Goal: Find specific page/section: Find specific page/section

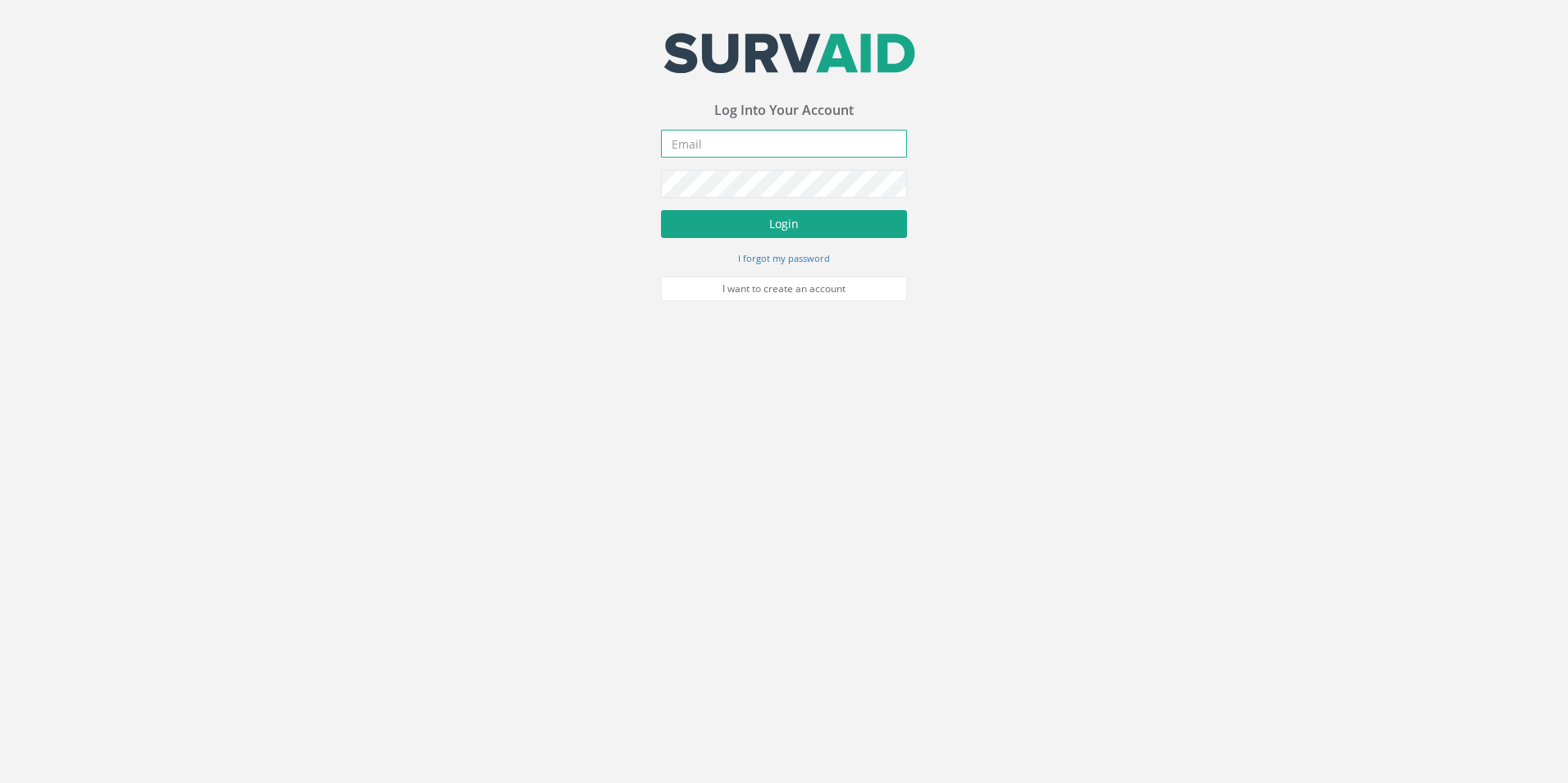
type input "[PERSON_NAME][EMAIL_ADDRESS][PERSON_NAME][DOMAIN_NAME]"
click at [766, 211] on button "Login" at bounding box center [784, 224] width 246 height 28
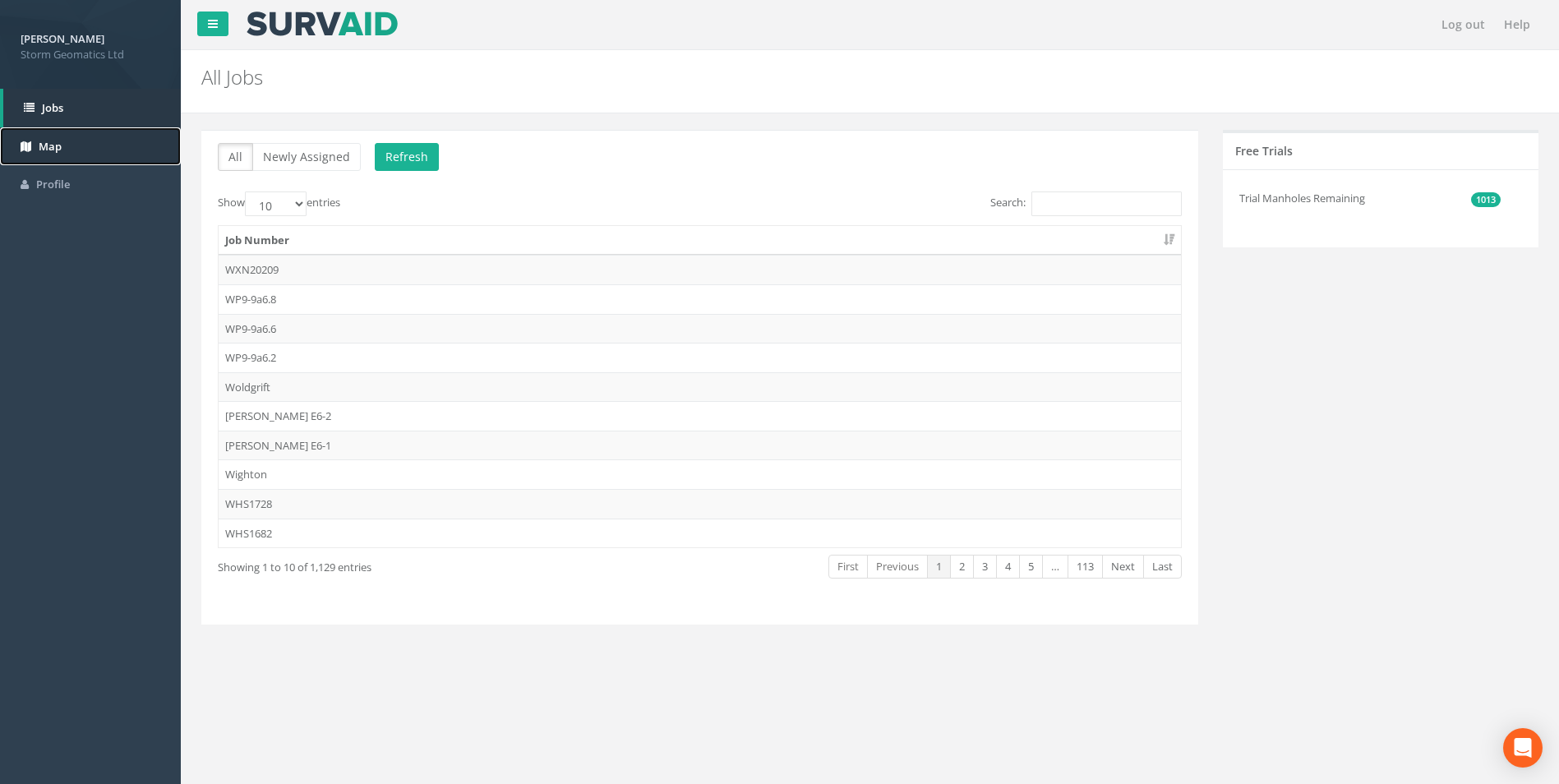
click at [101, 157] on link "Map" at bounding box center [90, 146] width 181 height 39
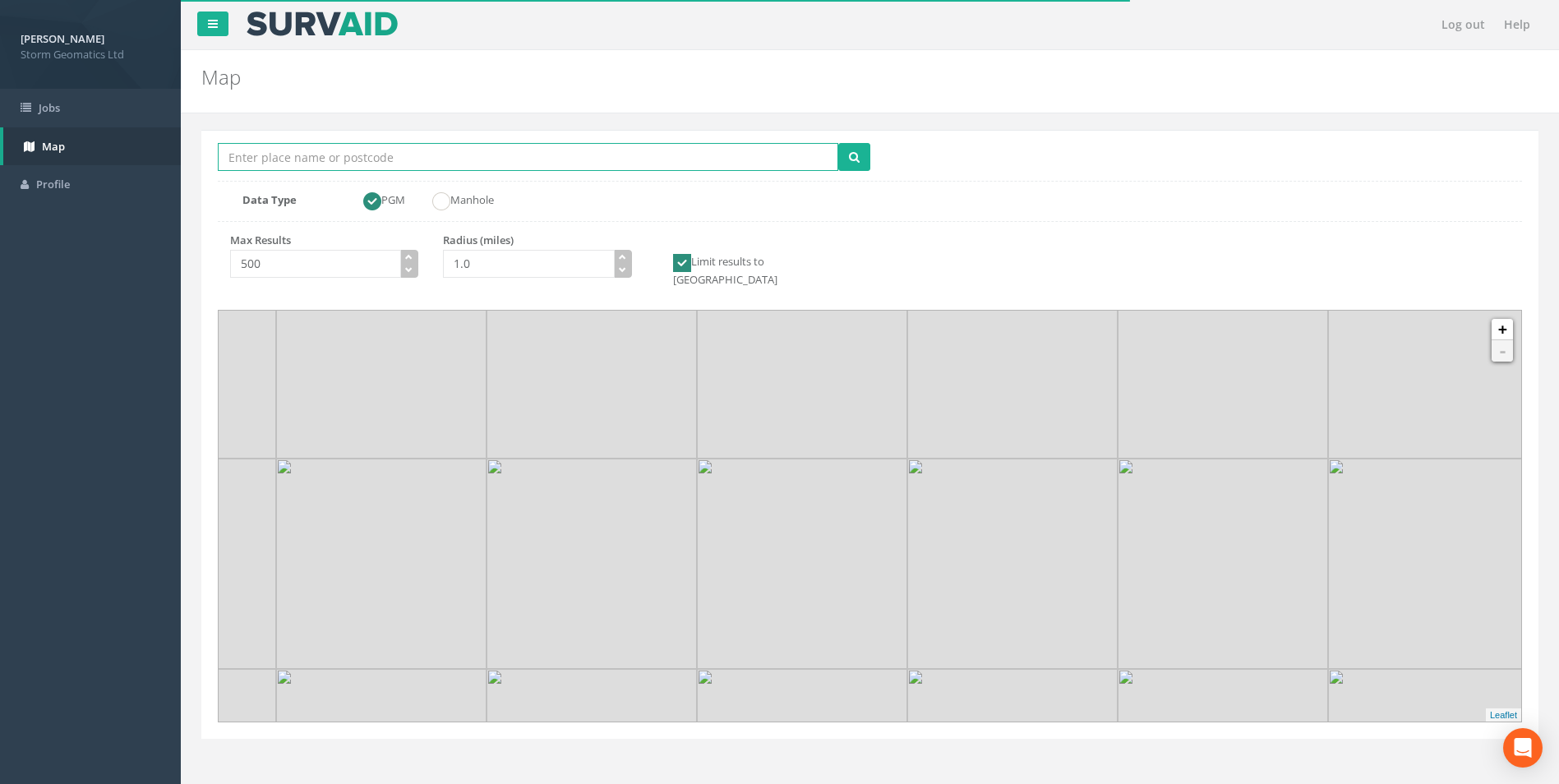
click at [608, 157] on input "Location Search Box" at bounding box center [527, 157] width 620 height 28
type input "pershore"
click at [838, 143] on button "submit" at bounding box center [854, 157] width 32 height 28
click at [619, 254] on icon "button" at bounding box center [622, 257] width 8 height 8
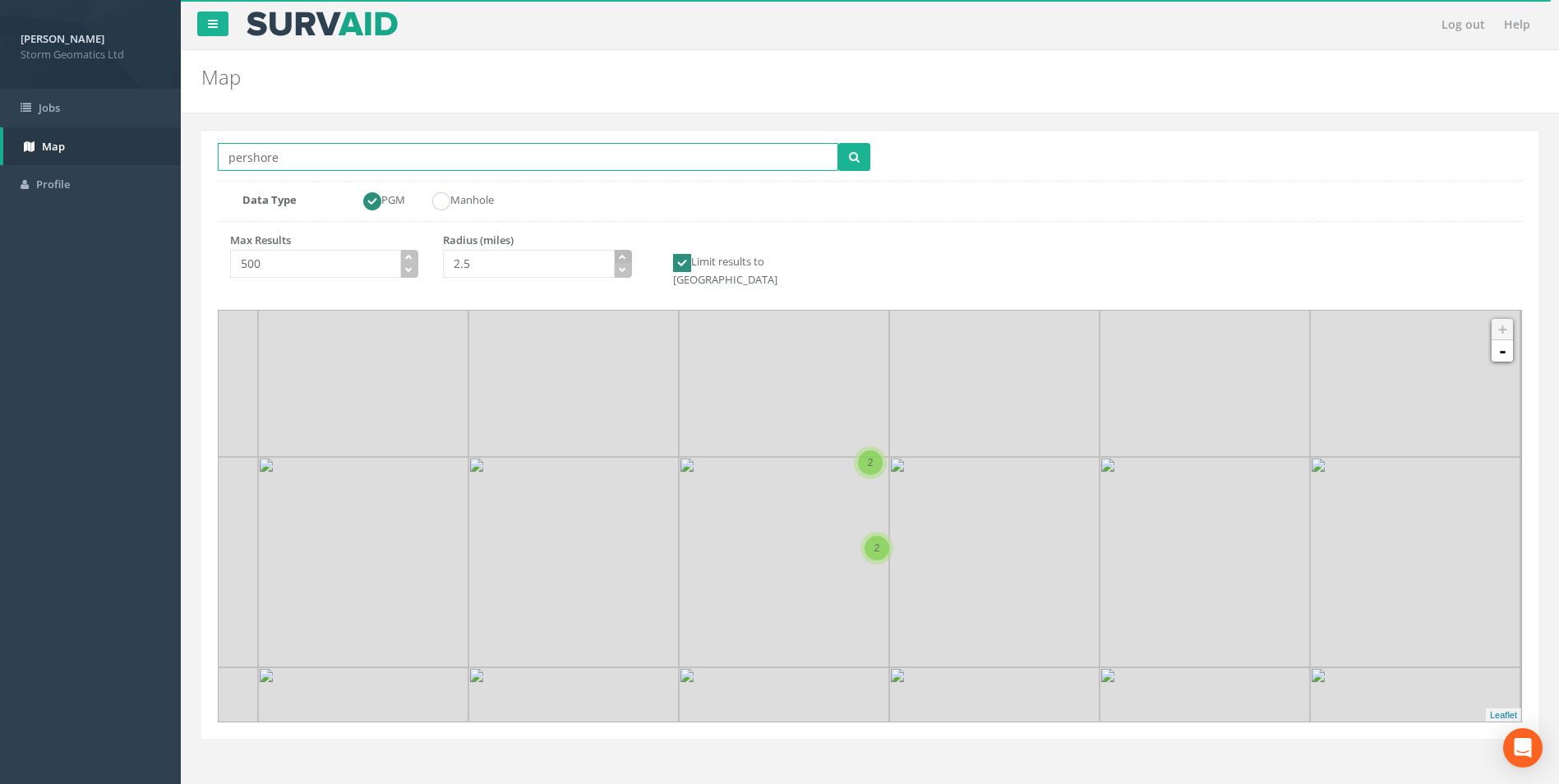
click at [619, 254] on icon "button" at bounding box center [622, 257] width 8 height 8
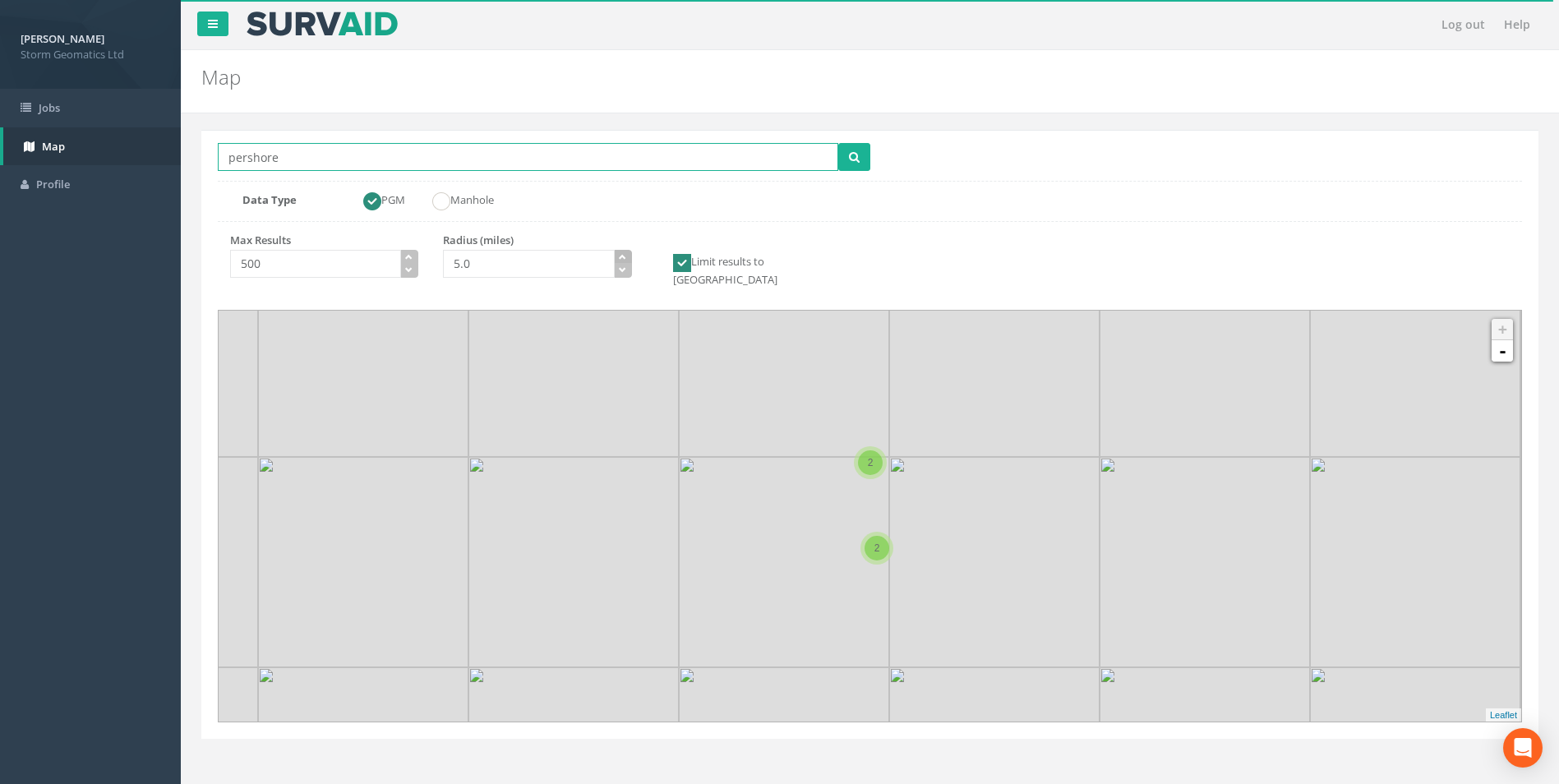
click at [619, 254] on icon "button" at bounding box center [622, 257] width 8 height 8
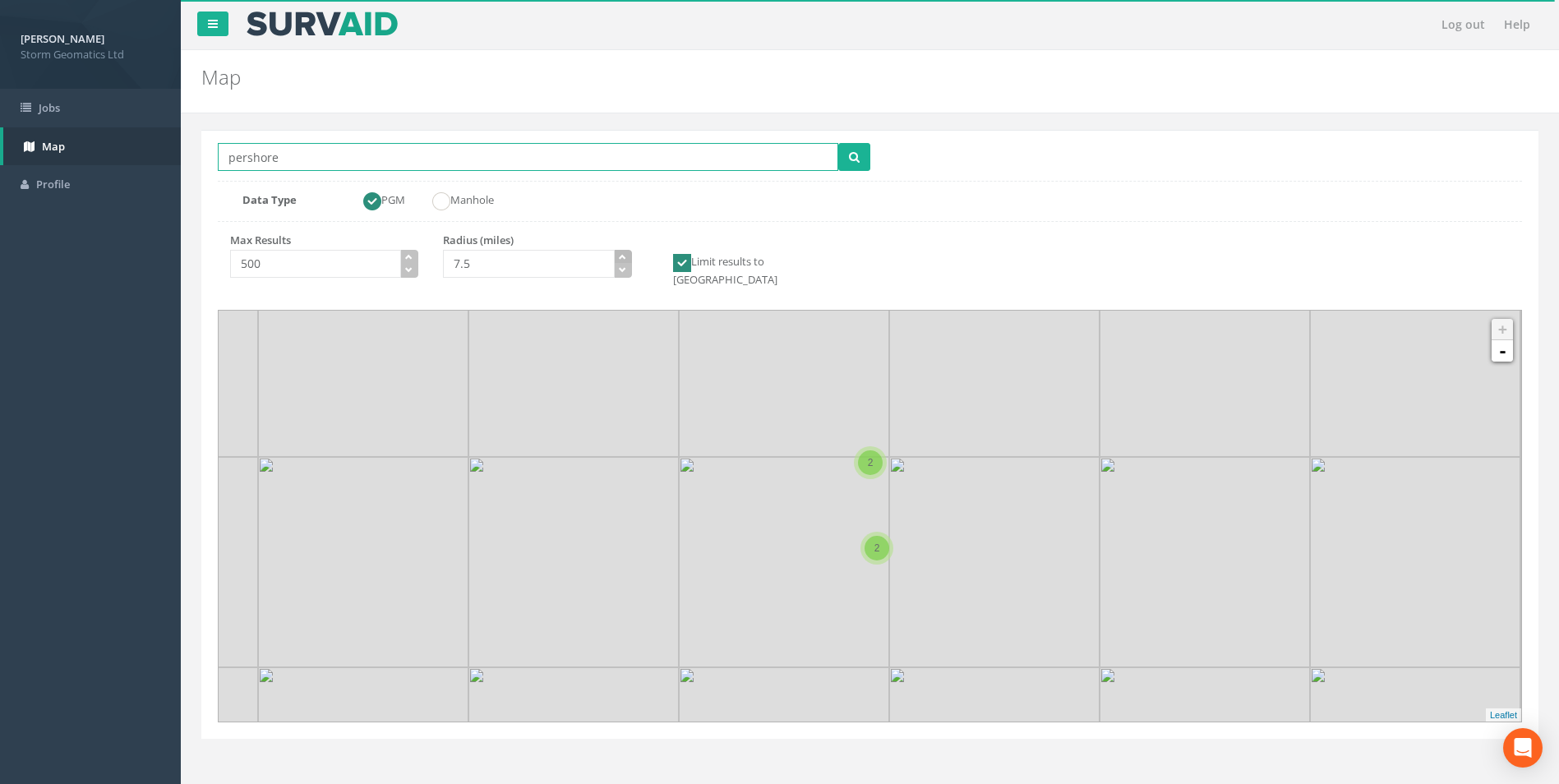
click at [619, 254] on icon "button" at bounding box center [622, 257] width 8 height 8
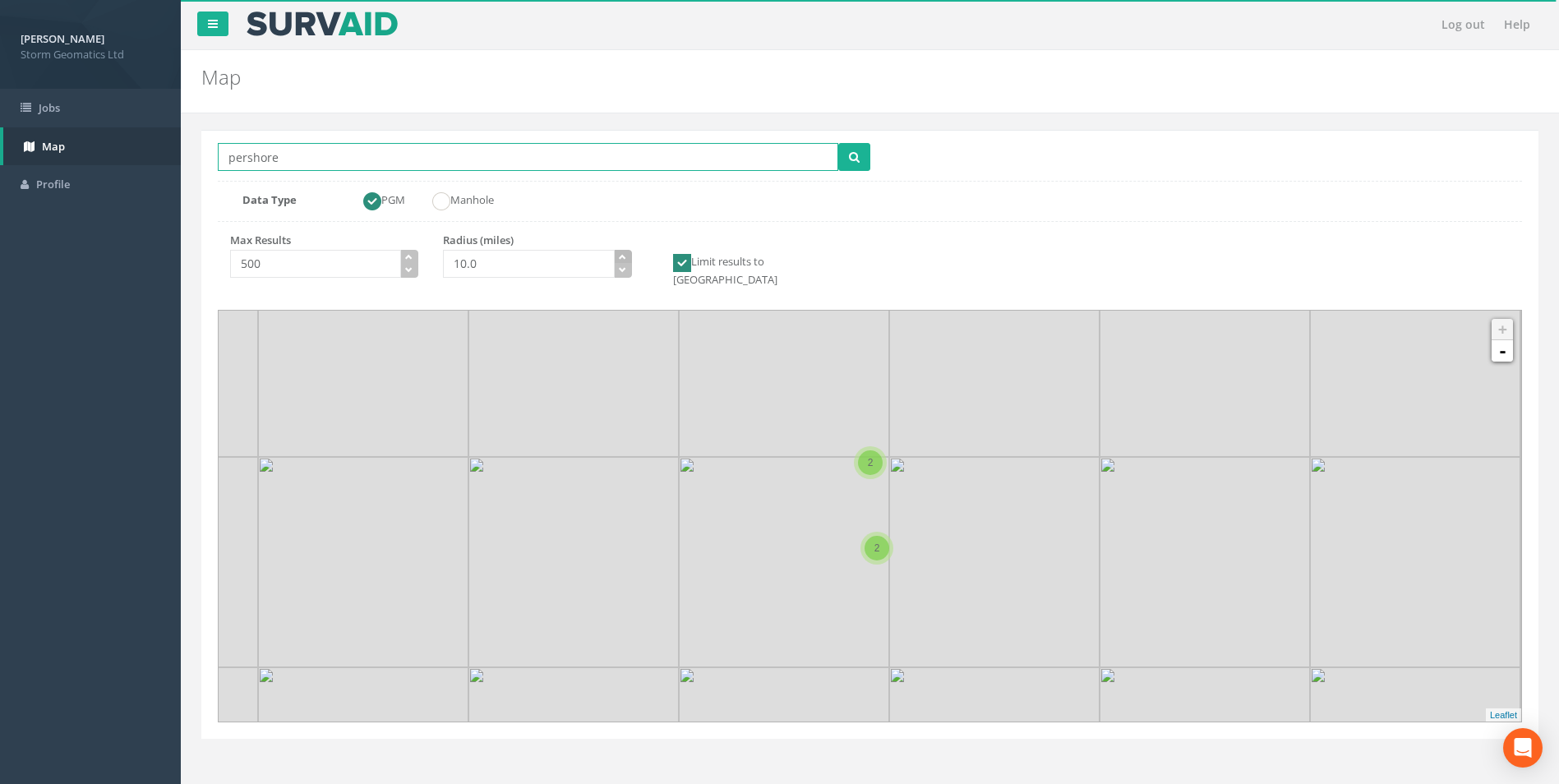
click at [619, 254] on icon "button" at bounding box center [622, 257] width 8 height 8
click at [619, 257] on icon "button" at bounding box center [622, 257] width 8 height 8
click at [628, 294] on div "Location Search Box pershore Multiple Locations Found Data Type PGM Manhole Max…" at bounding box center [870, 434] width 1337 height 609
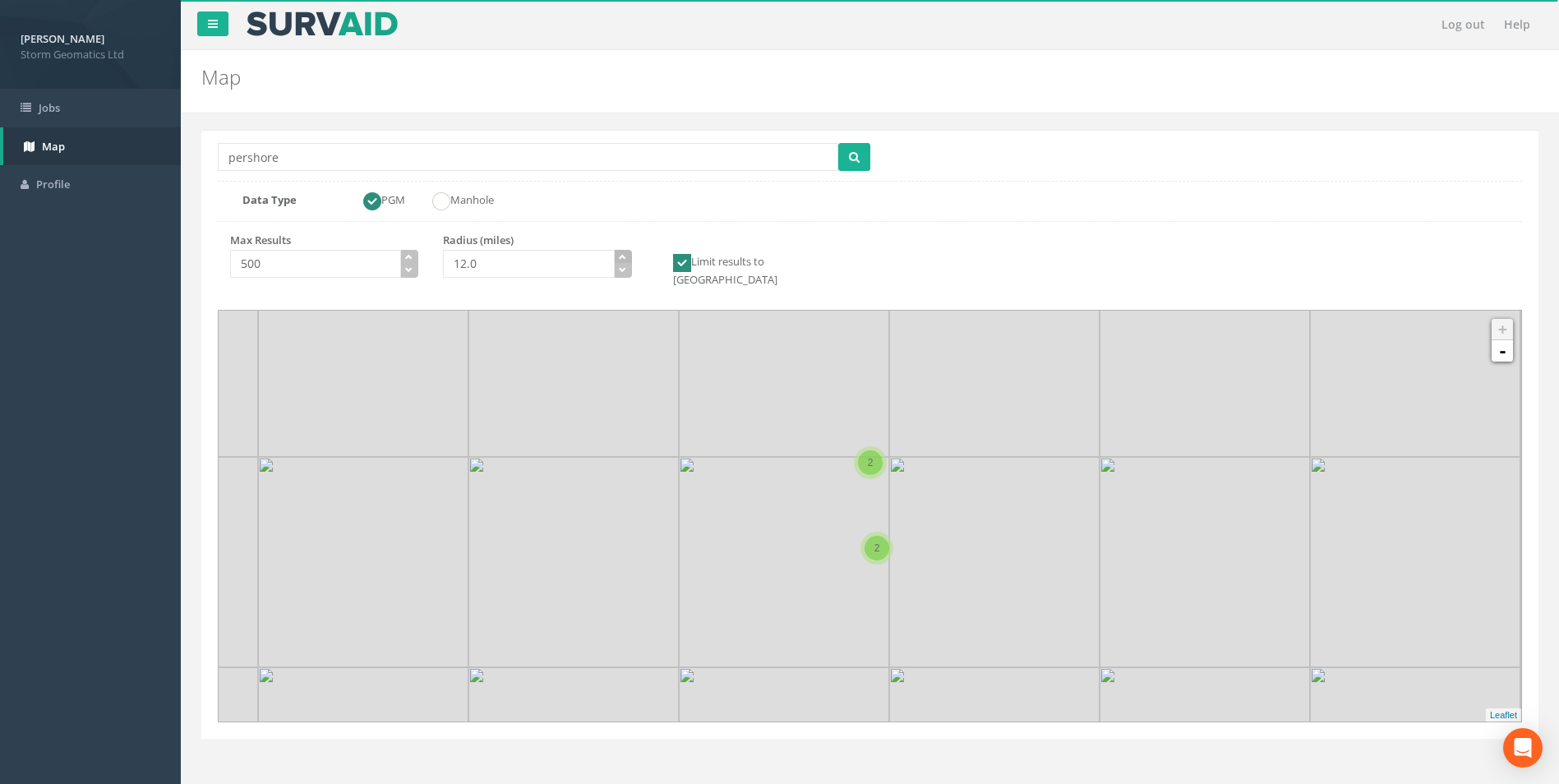
click at [623, 255] on icon "button" at bounding box center [622, 257] width 8 height 8
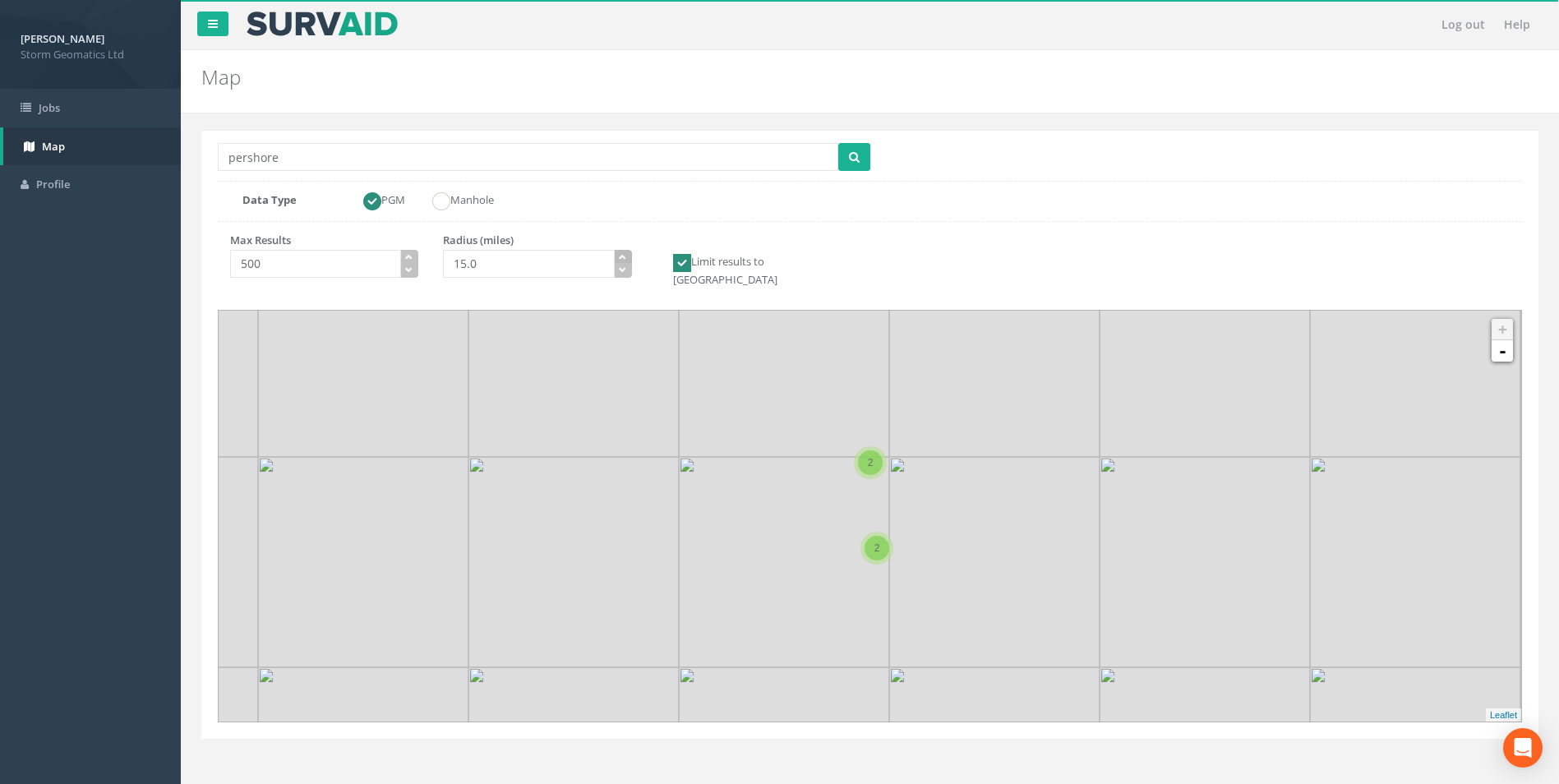
click at [623, 255] on icon "button" at bounding box center [622, 257] width 8 height 8
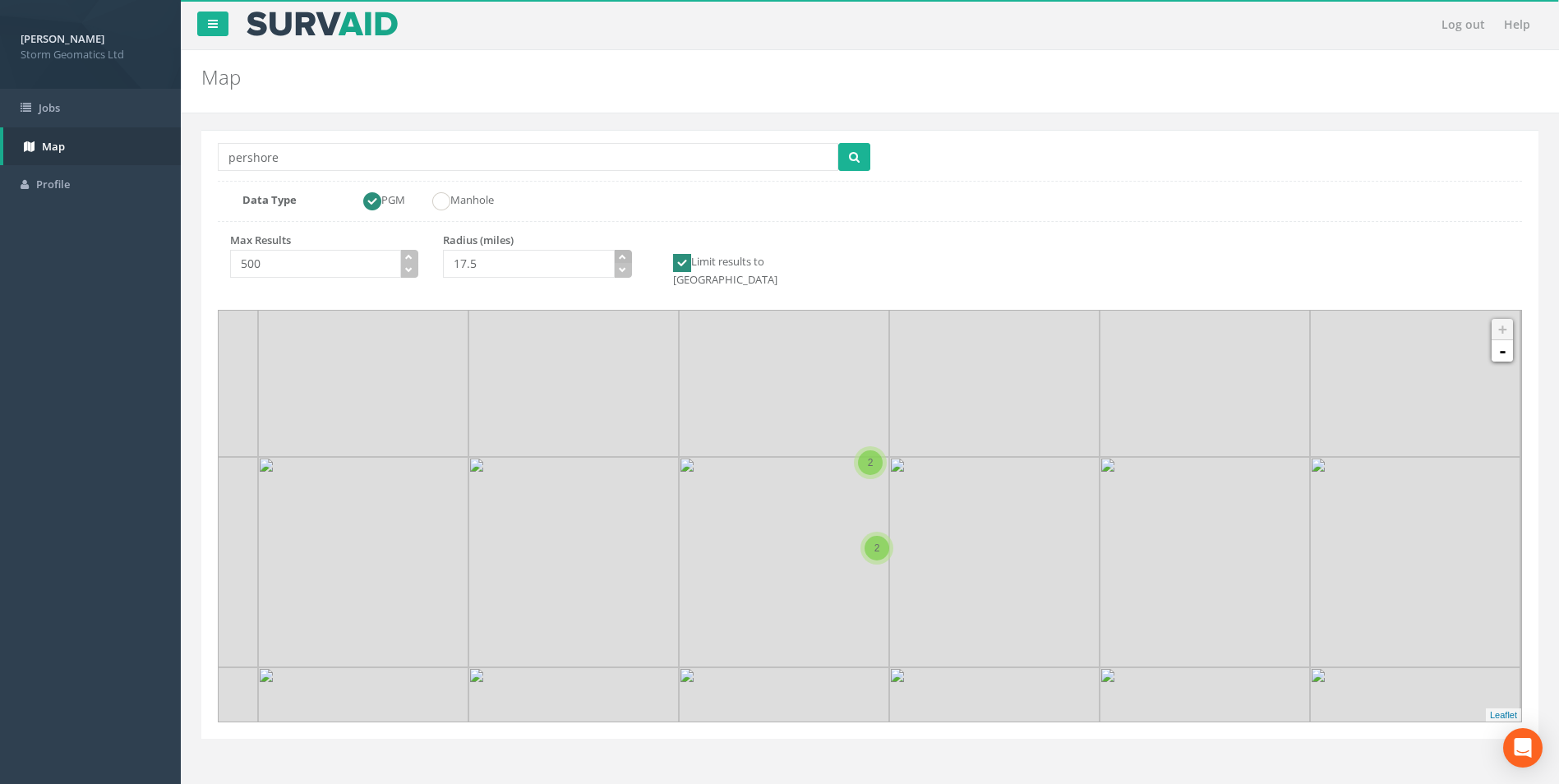
click at [623, 255] on icon "button" at bounding box center [622, 257] width 8 height 8
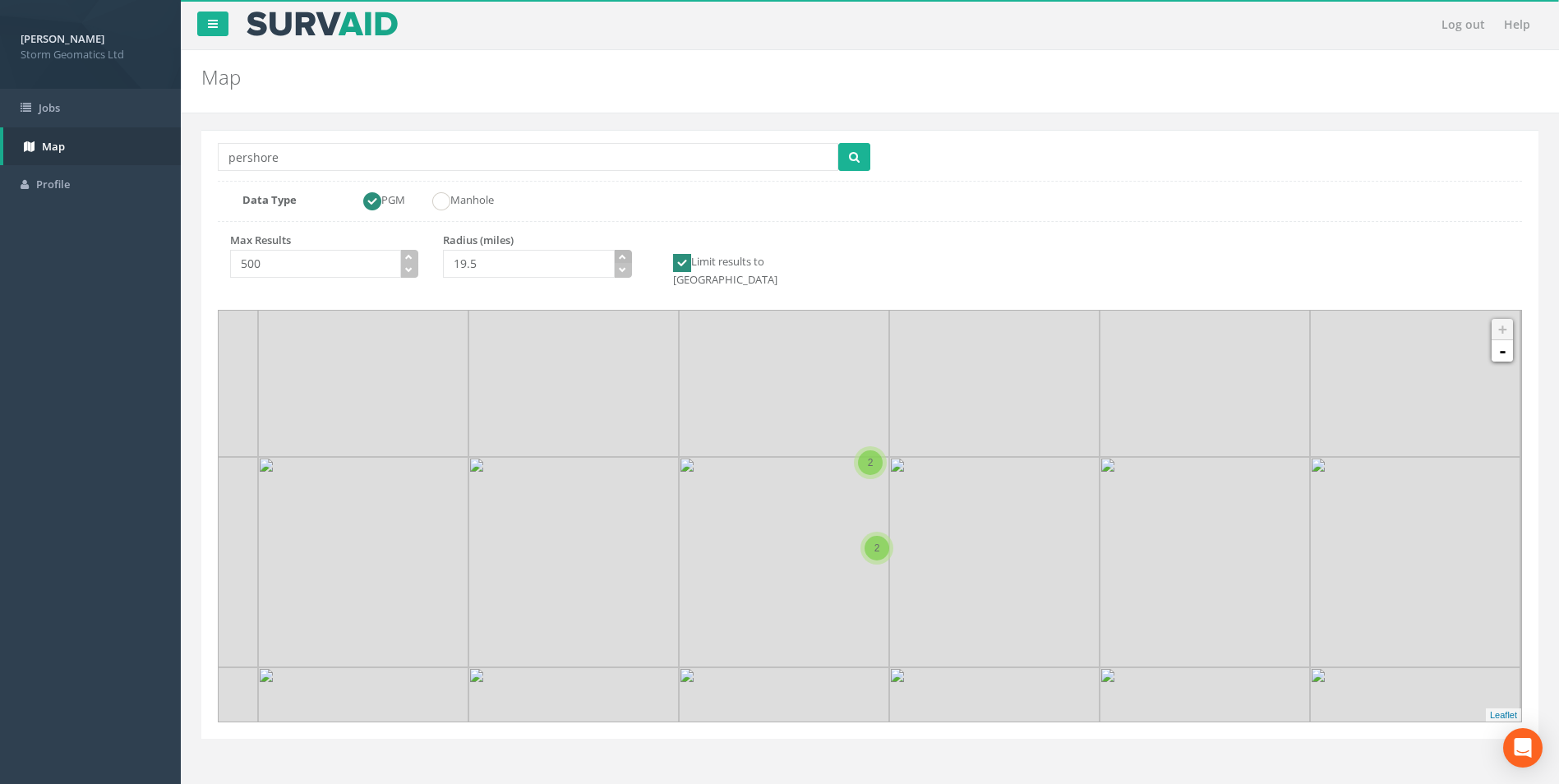
type input "20.0"
click at [623, 255] on icon "button" at bounding box center [622, 257] width 8 height 8
click at [851, 157] on icon "submit" at bounding box center [854, 157] width 10 height 11
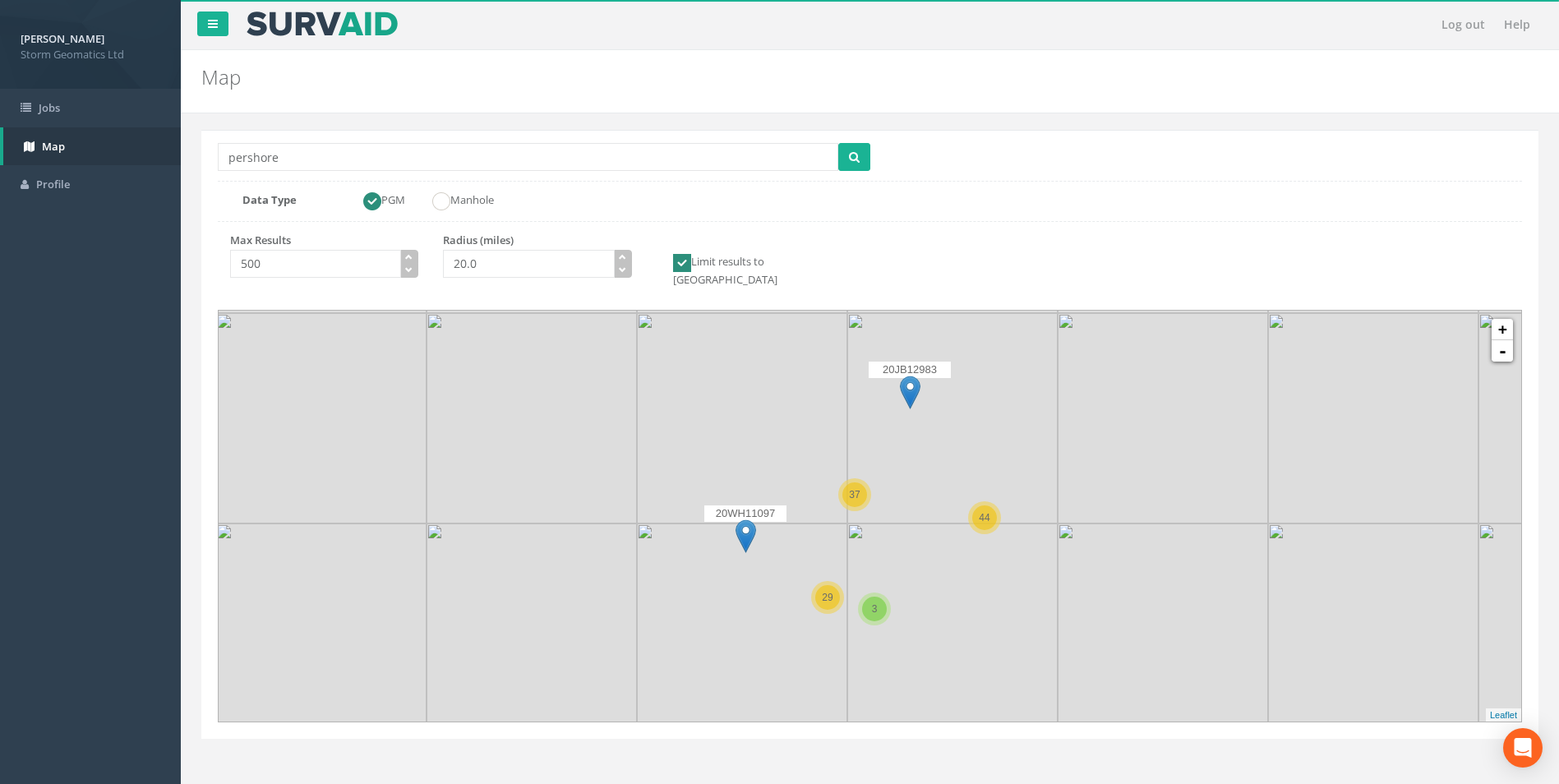
click at [825, 436] on icon at bounding box center [869, 516] width 1357 height 428
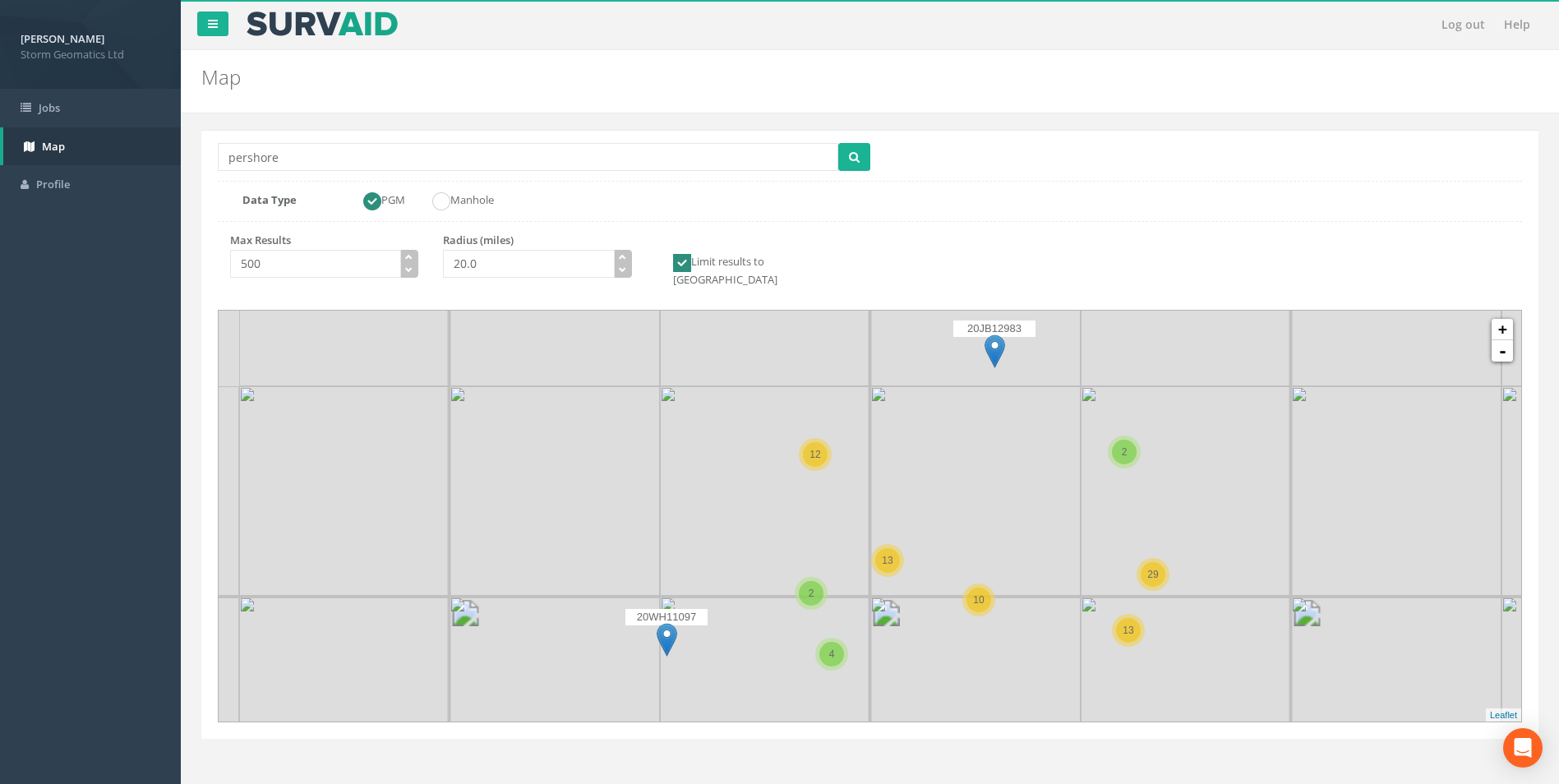
click at [822, 536] on icon at bounding box center [869, 516] width 1357 height 428
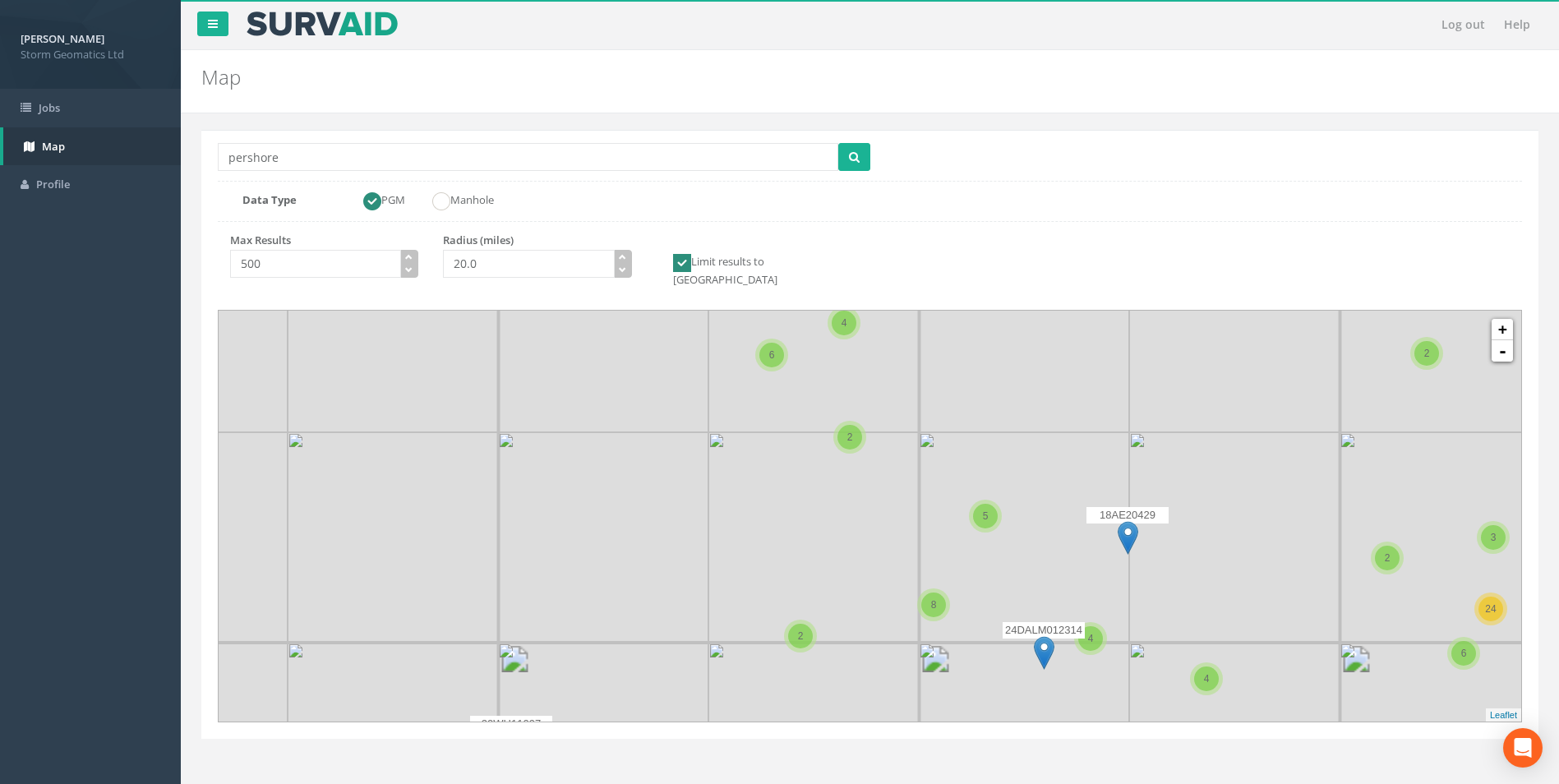
click at [999, 552] on icon at bounding box center [869, 516] width 1357 height 428
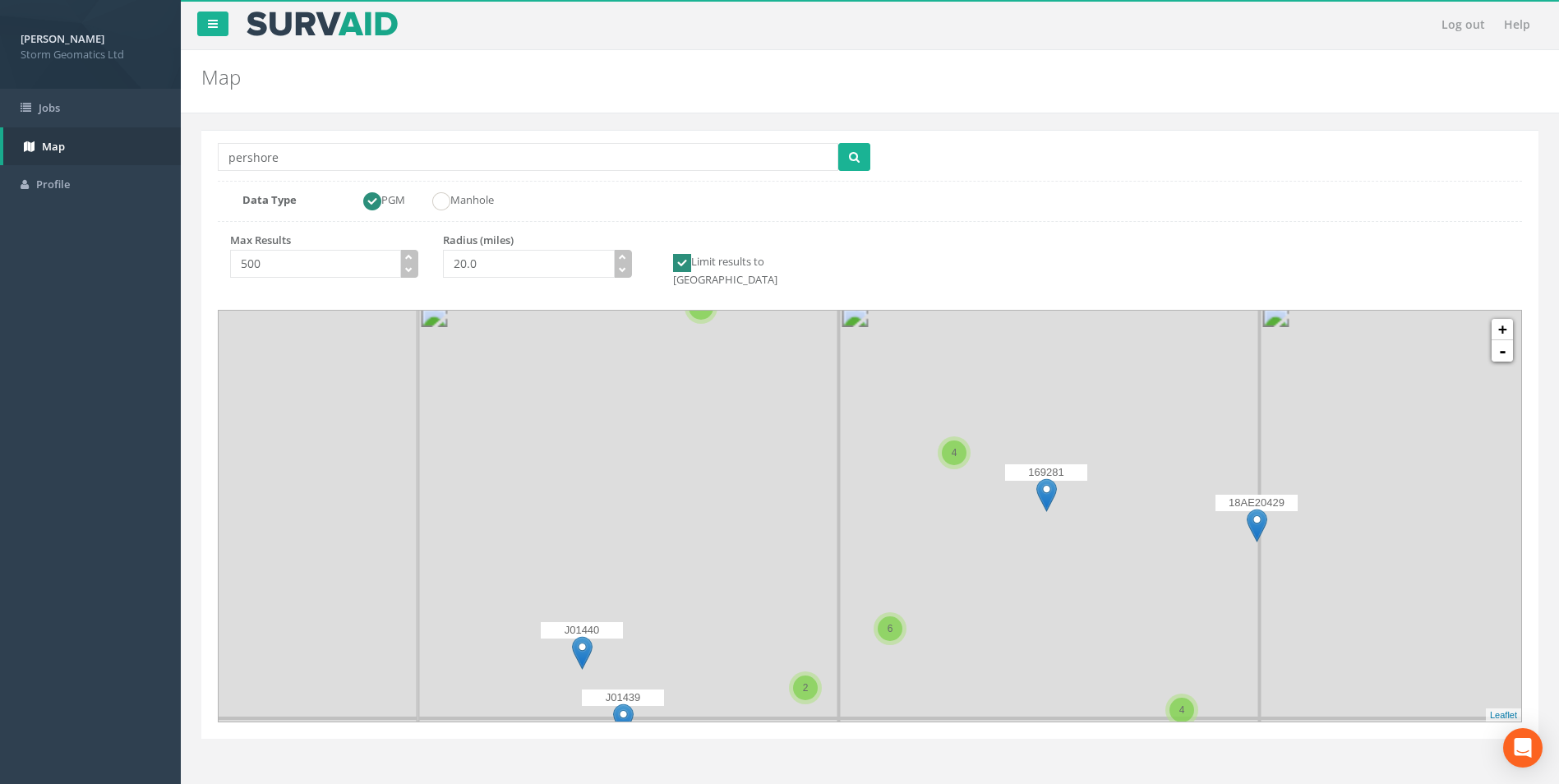
click at [994, 462] on icon at bounding box center [869, 516] width 1357 height 428
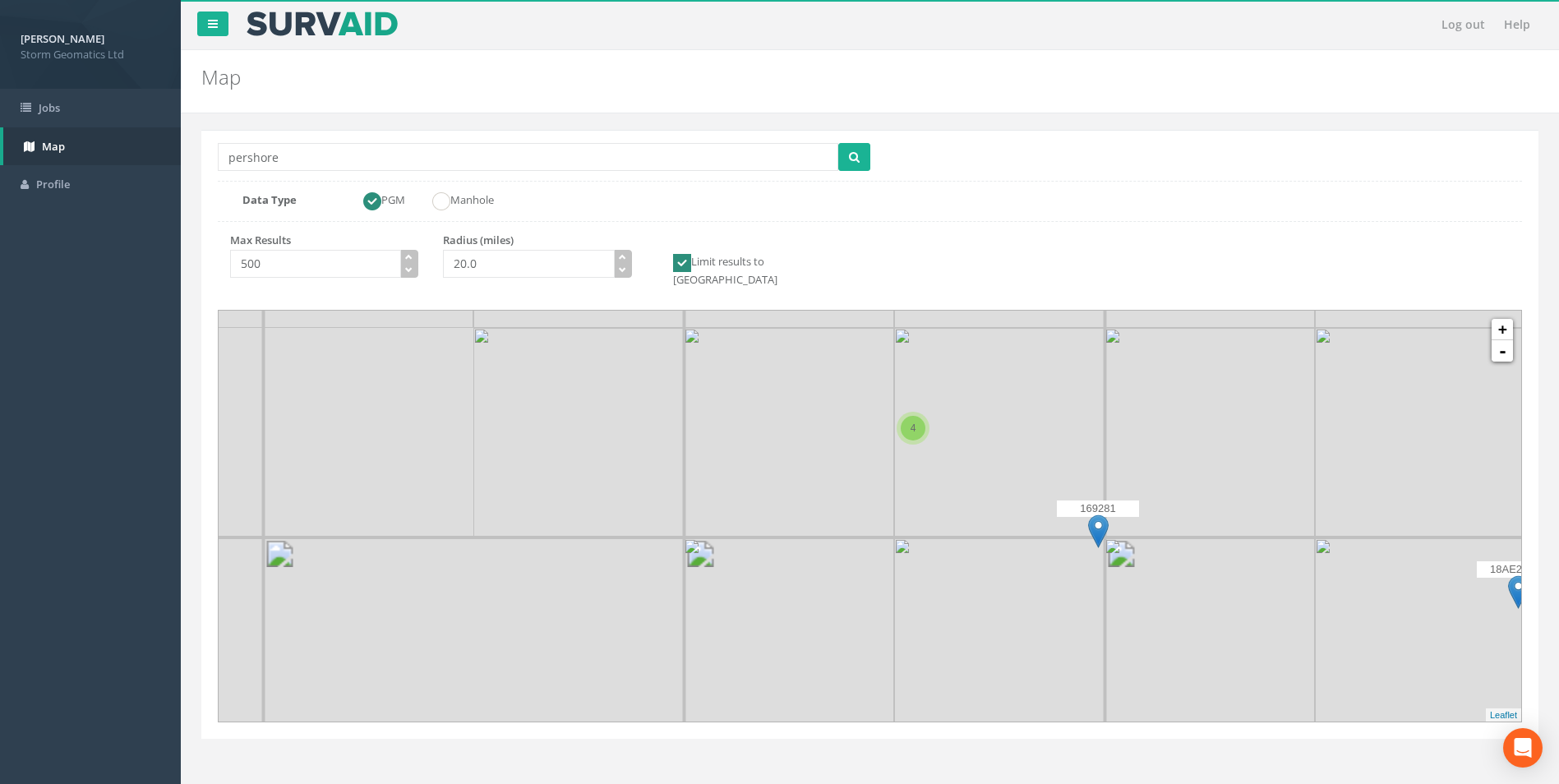
click at [967, 418] on icon at bounding box center [869, 516] width 1357 height 428
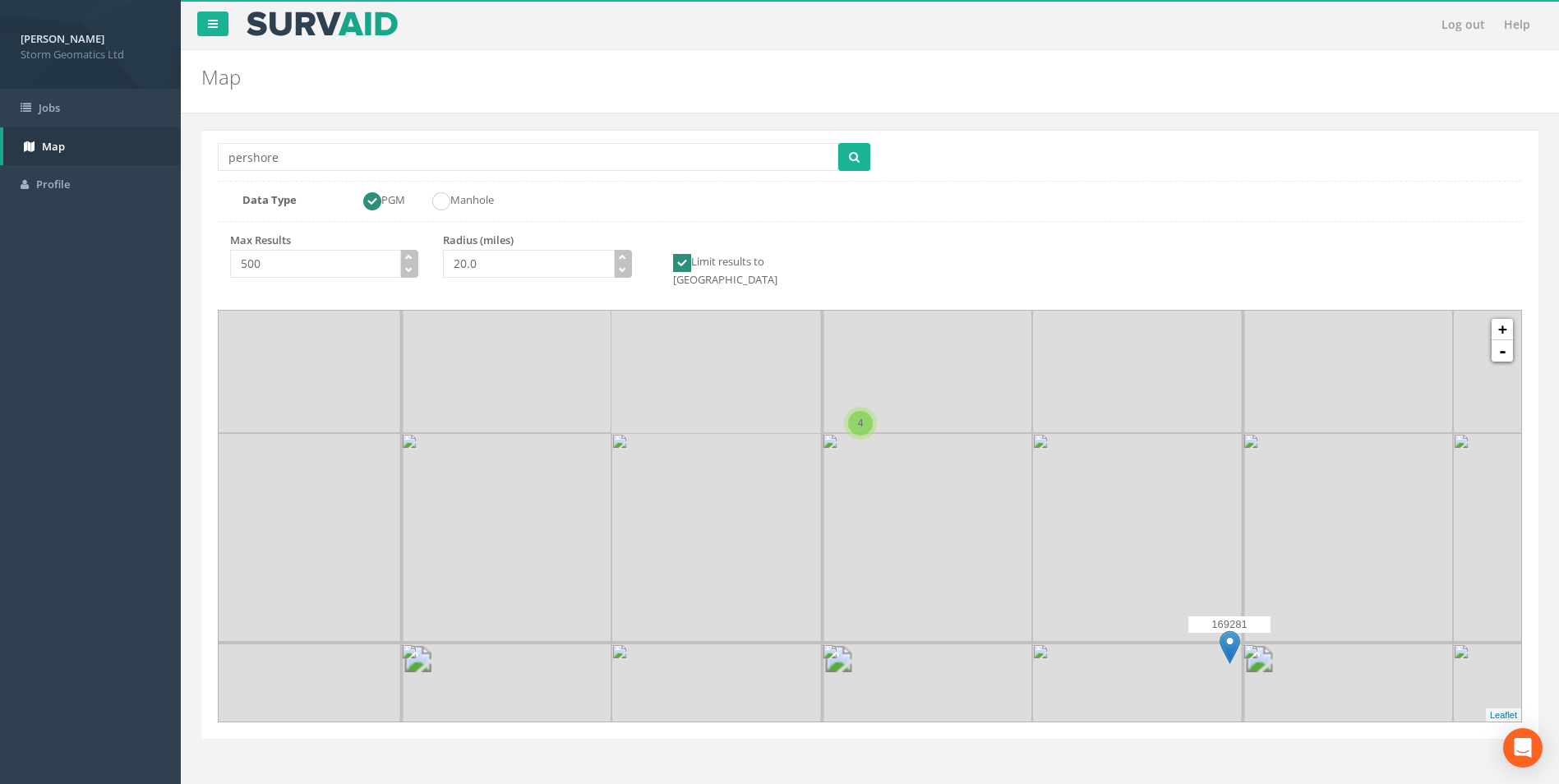
click at [873, 432] on icon at bounding box center [869, 516] width 1357 height 428
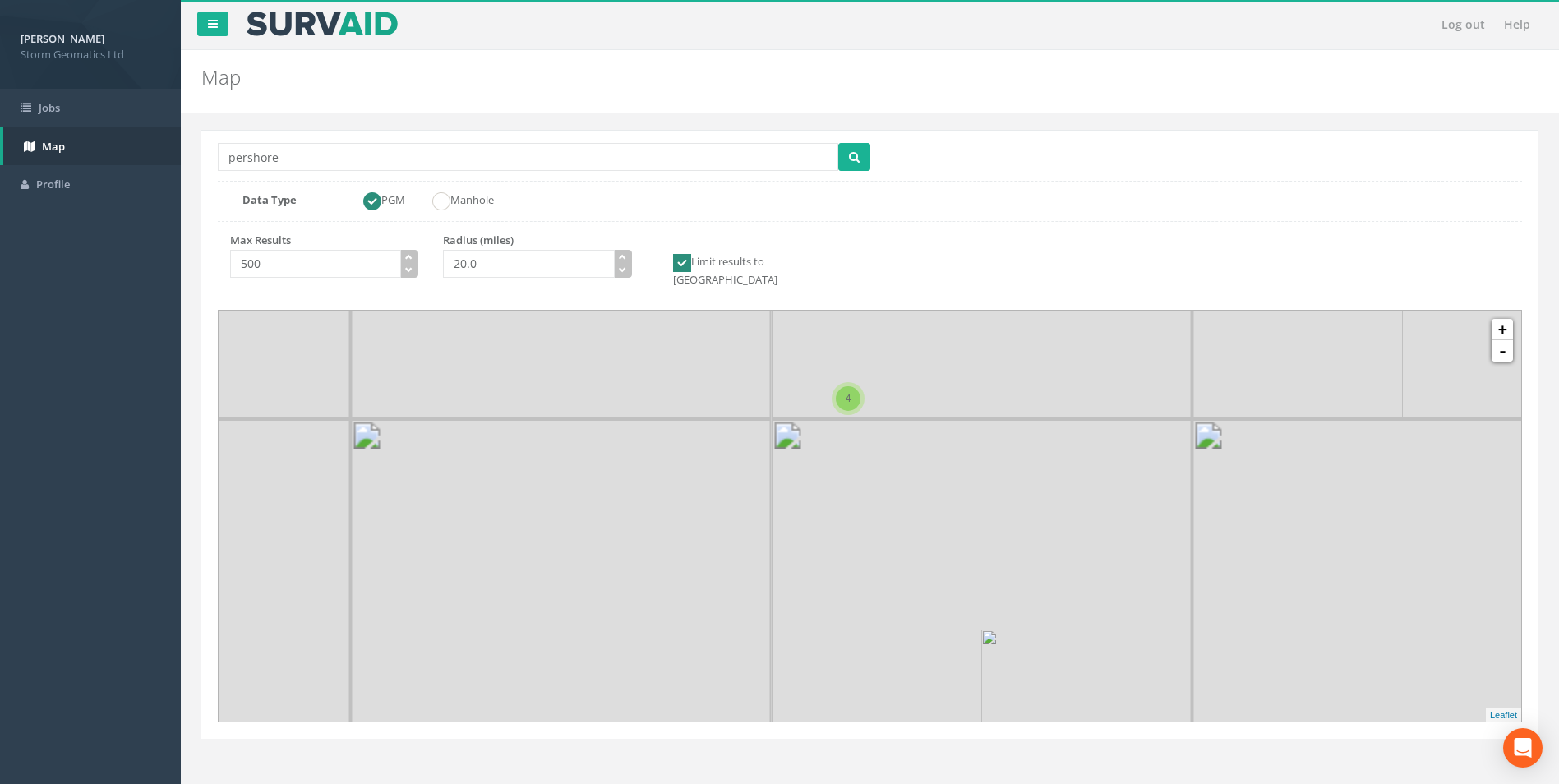
click at [794, 414] on icon at bounding box center [869, 516] width 1357 height 428
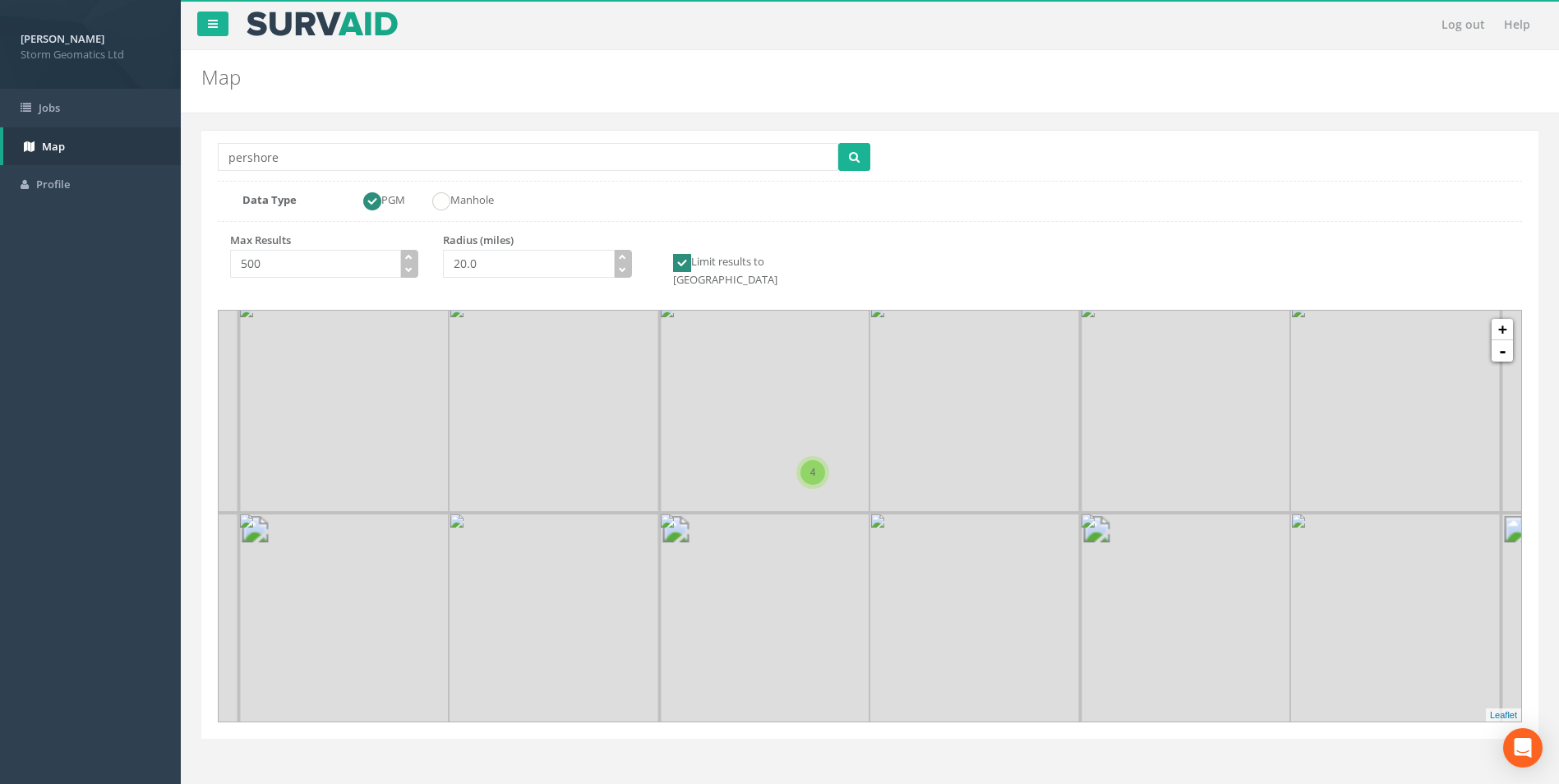
drag, startPoint x: 843, startPoint y: 383, endPoint x: 751, endPoint y: 490, distance: 141.1
click at [751, 490] on icon at bounding box center [780, 619] width 1357 height 428
click at [773, 437] on icon at bounding box center [869, 516] width 1357 height 428
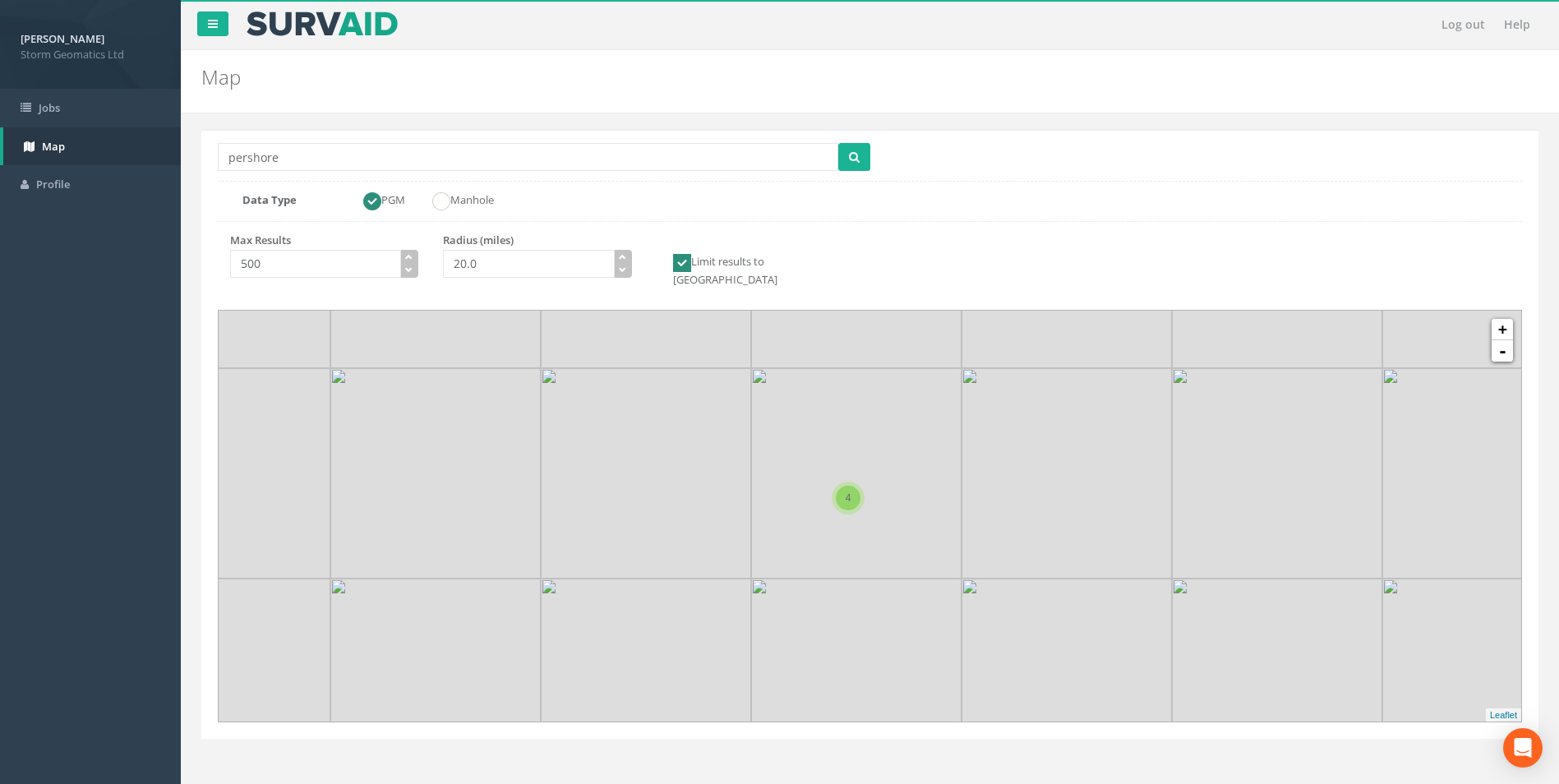
click at [819, 525] on icon at bounding box center [869, 516] width 1357 height 428
click at [976, 442] on icon at bounding box center [869, 516] width 1357 height 428
click at [871, 426] on icon at bounding box center [869, 516] width 1357 height 428
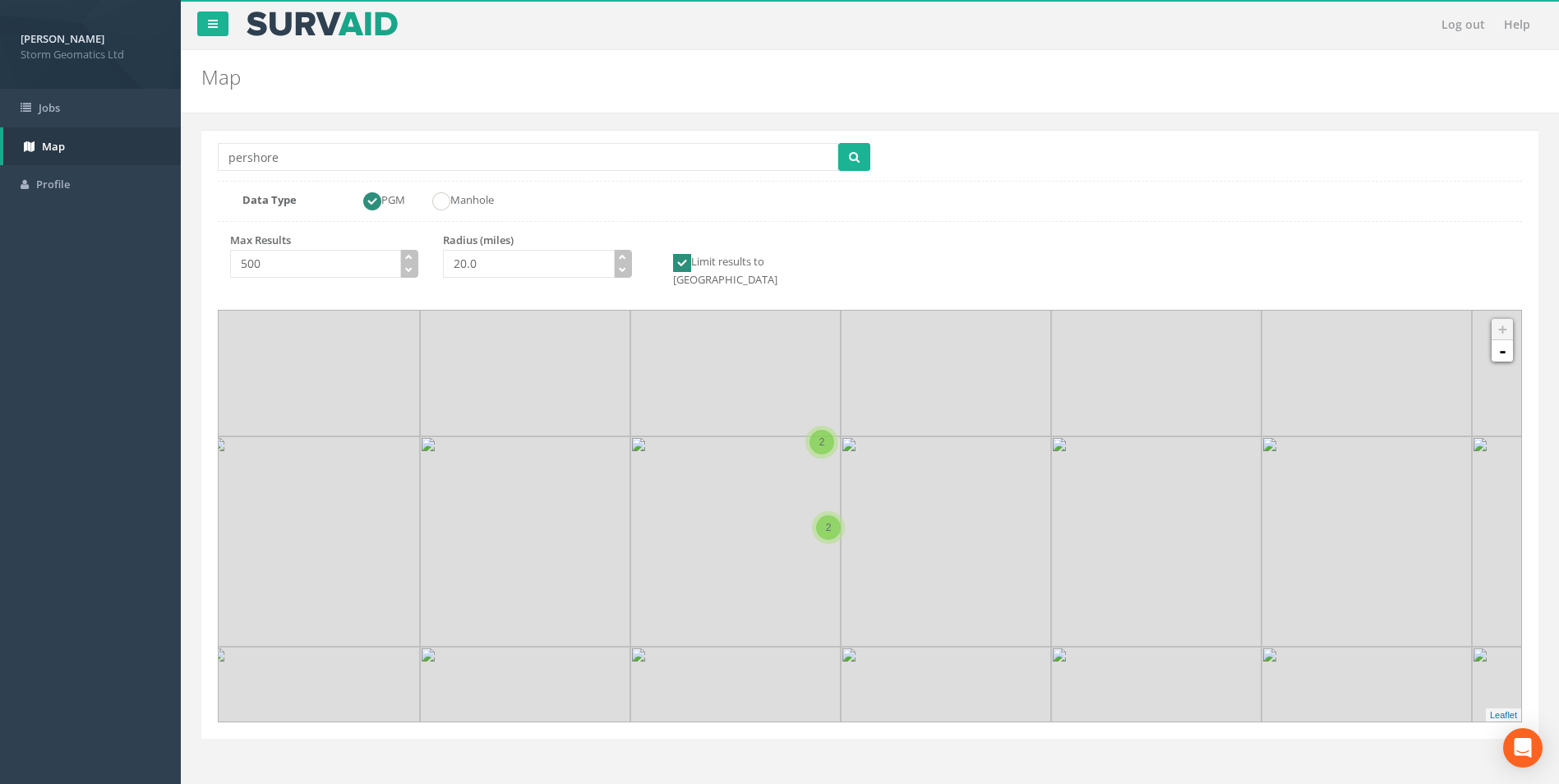
click at [871, 426] on icon at bounding box center [869, 516] width 1357 height 428
click at [805, 480] on icon at bounding box center [869, 516] width 1357 height 428
click at [819, 473] on span "2" at bounding box center [822, 479] width 6 height 11
click at [812, 449] on div "ENV005632C" at bounding box center [832, 470] width 82 height 49
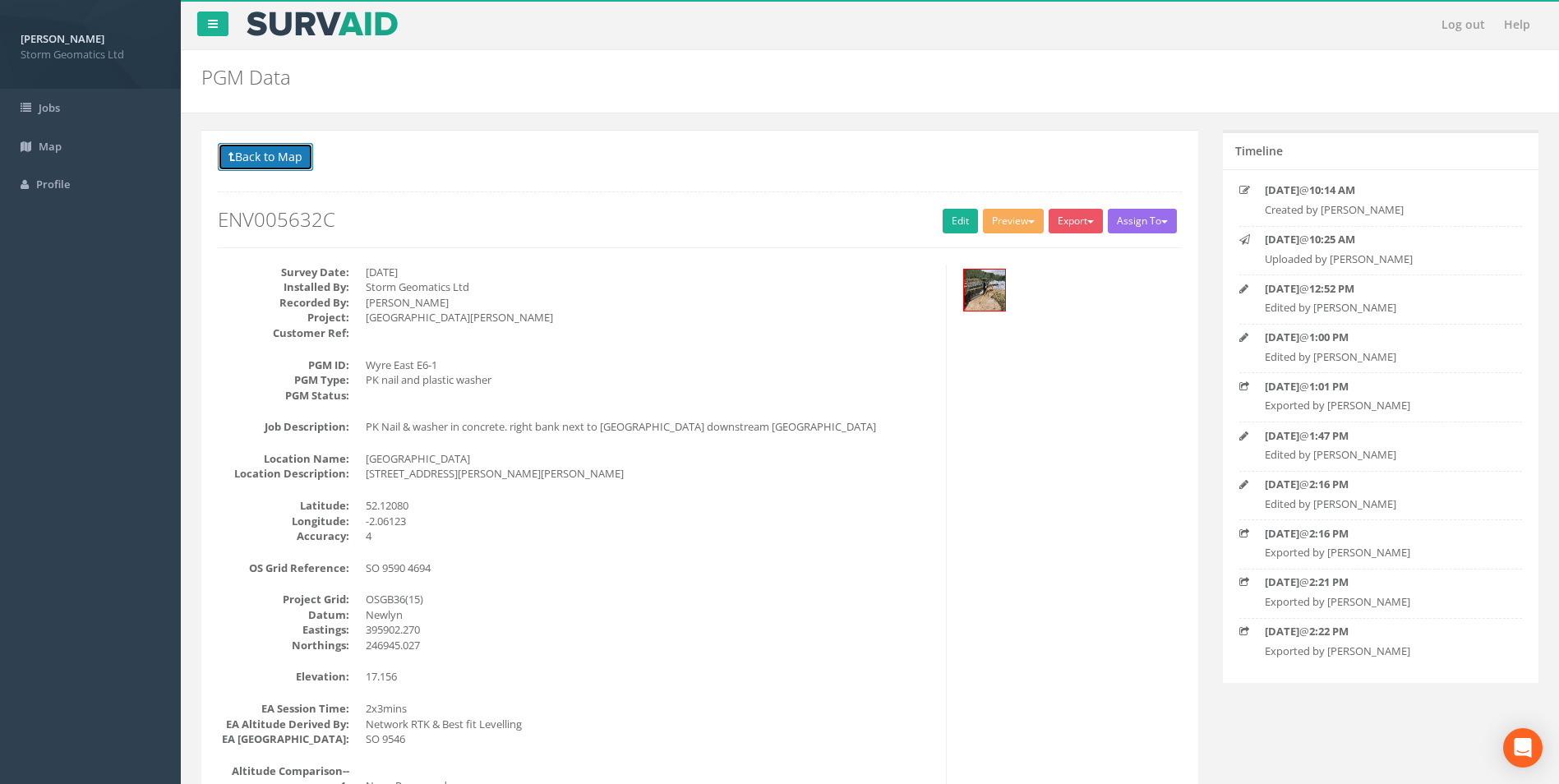
click at [265, 152] on button "Back to Map" at bounding box center [265, 157] width 95 height 28
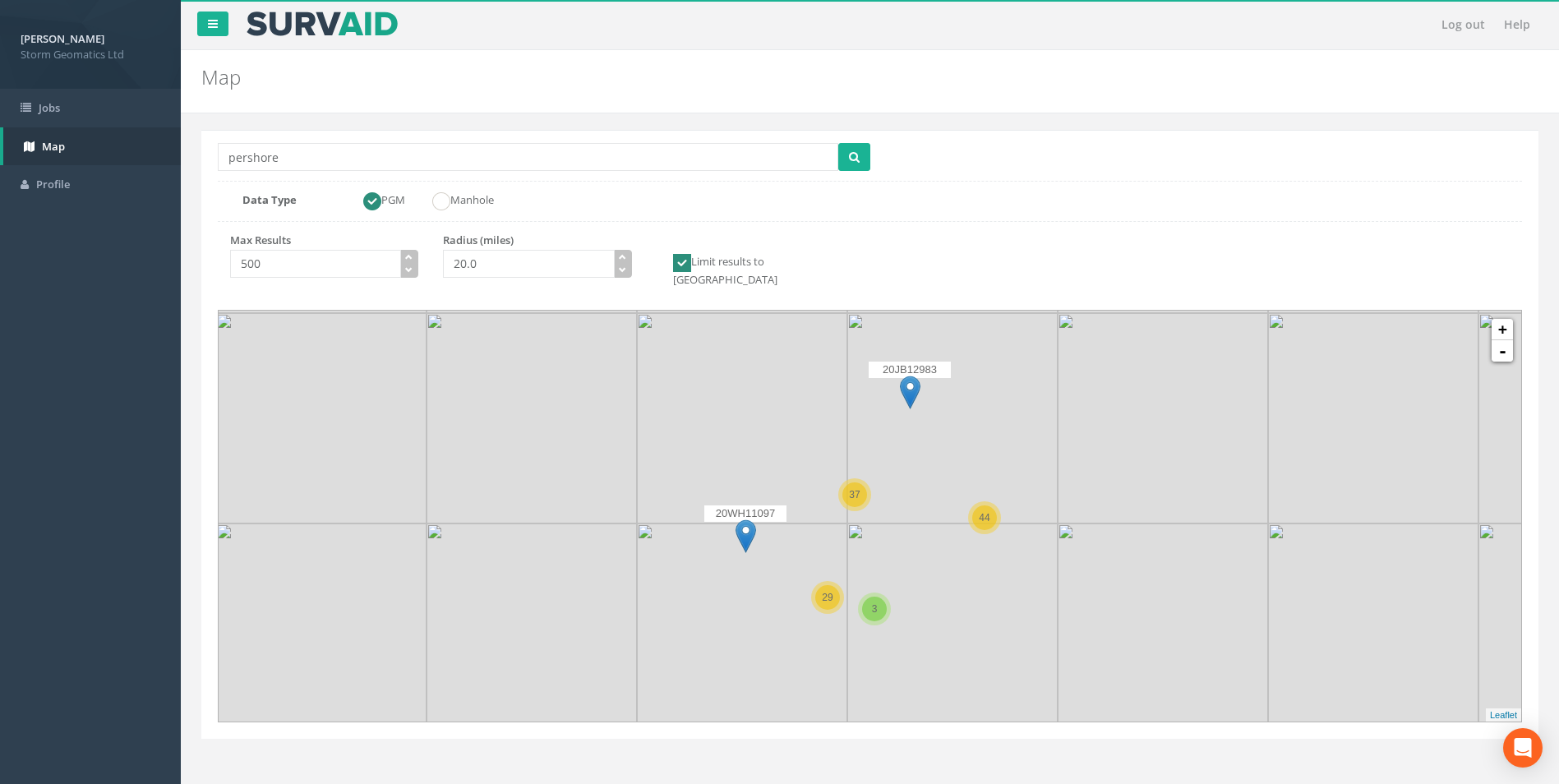
click at [885, 463] on icon at bounding box center [869, 516] width 1357 height 428
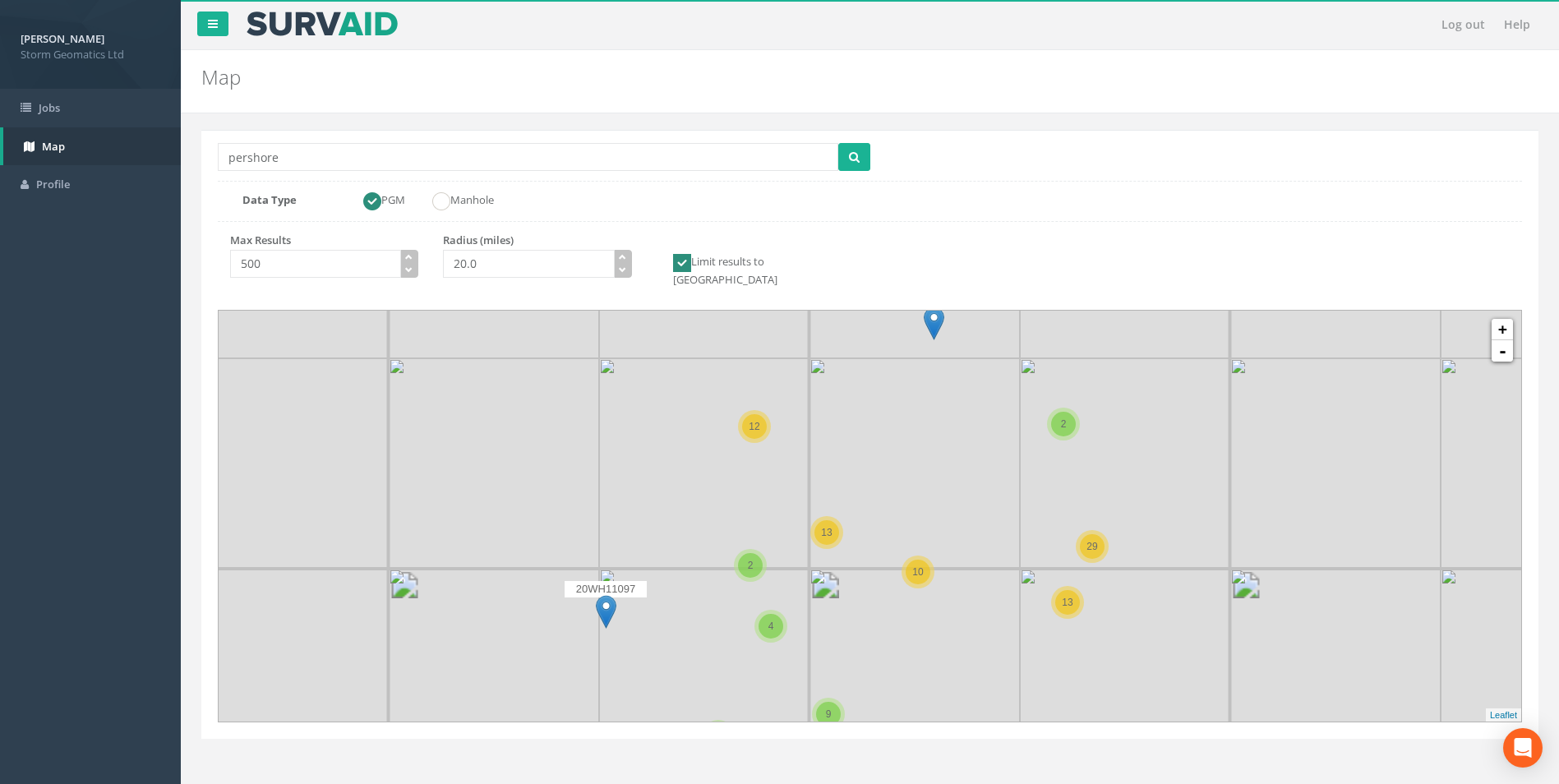
click at [848, 542] on icon at bounding box center [869, 516] width 1357 height 428
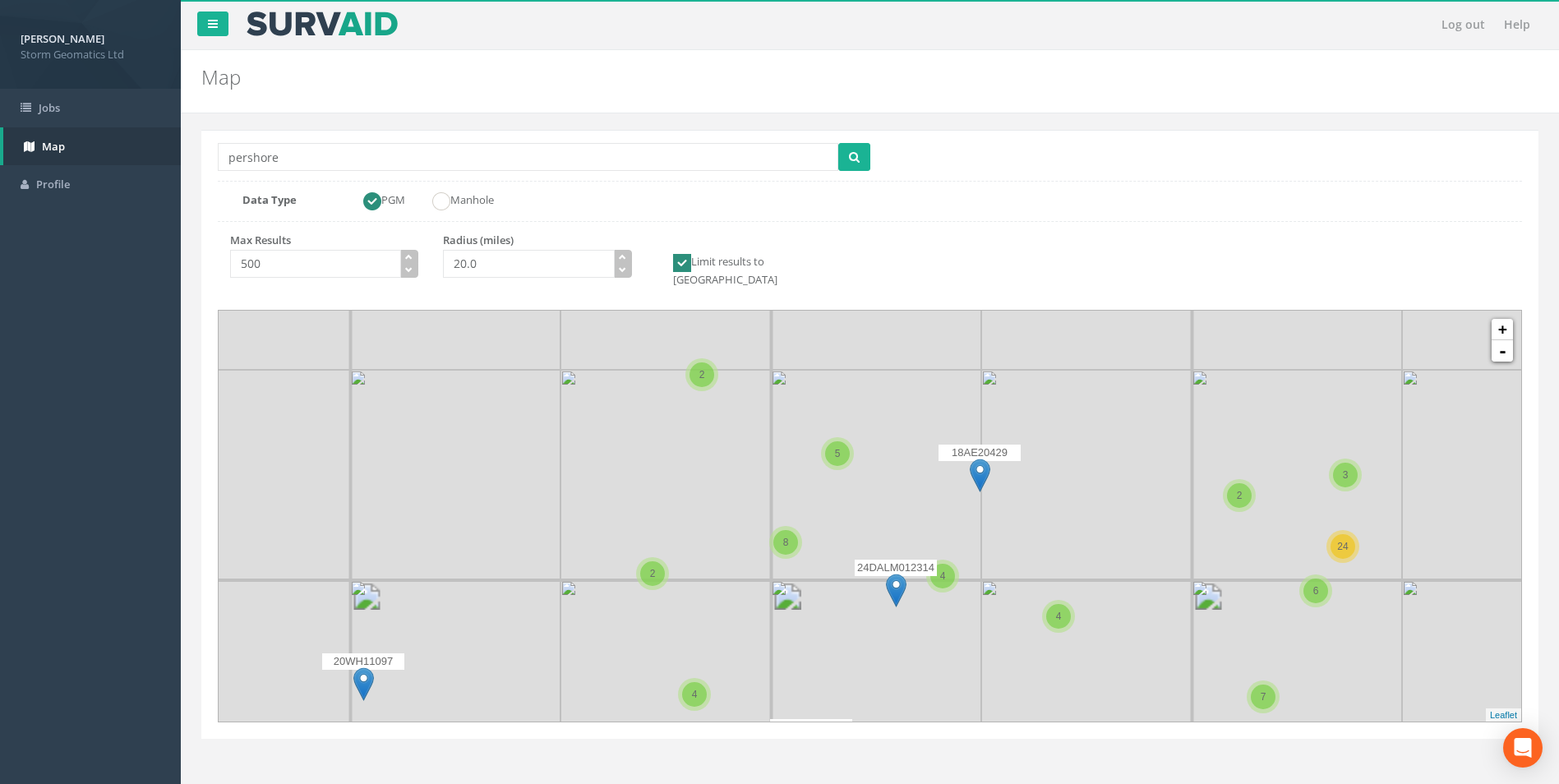
click at [834, 536] on icon at bounding box center [869, 516] width 1357 height 428
click at [833, 536] on icon at bounding box center [869, 516] width 1357 height 428
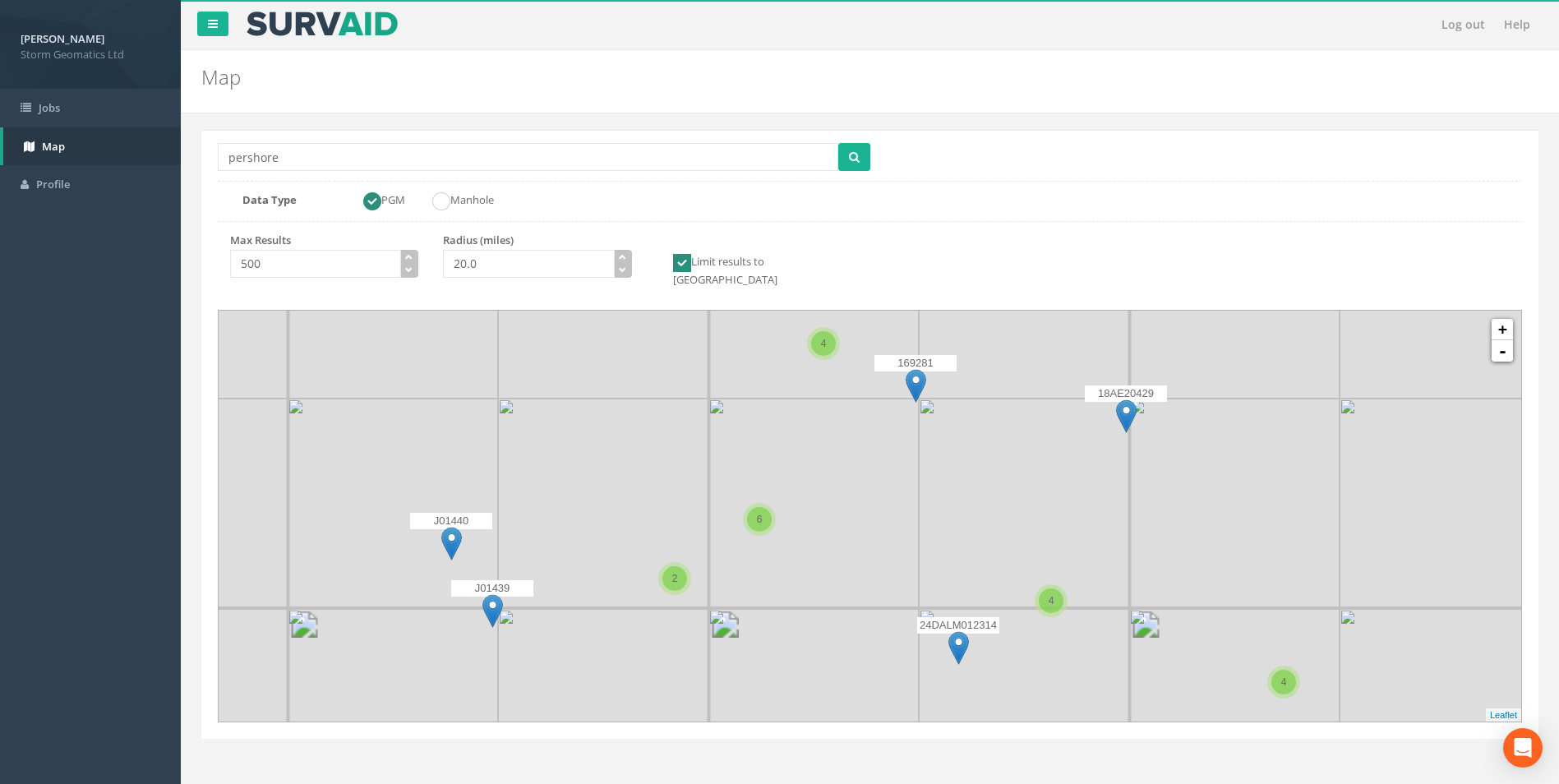
click at [847, 423] on icon at bounding box center [869, 516] width 1357 height 428
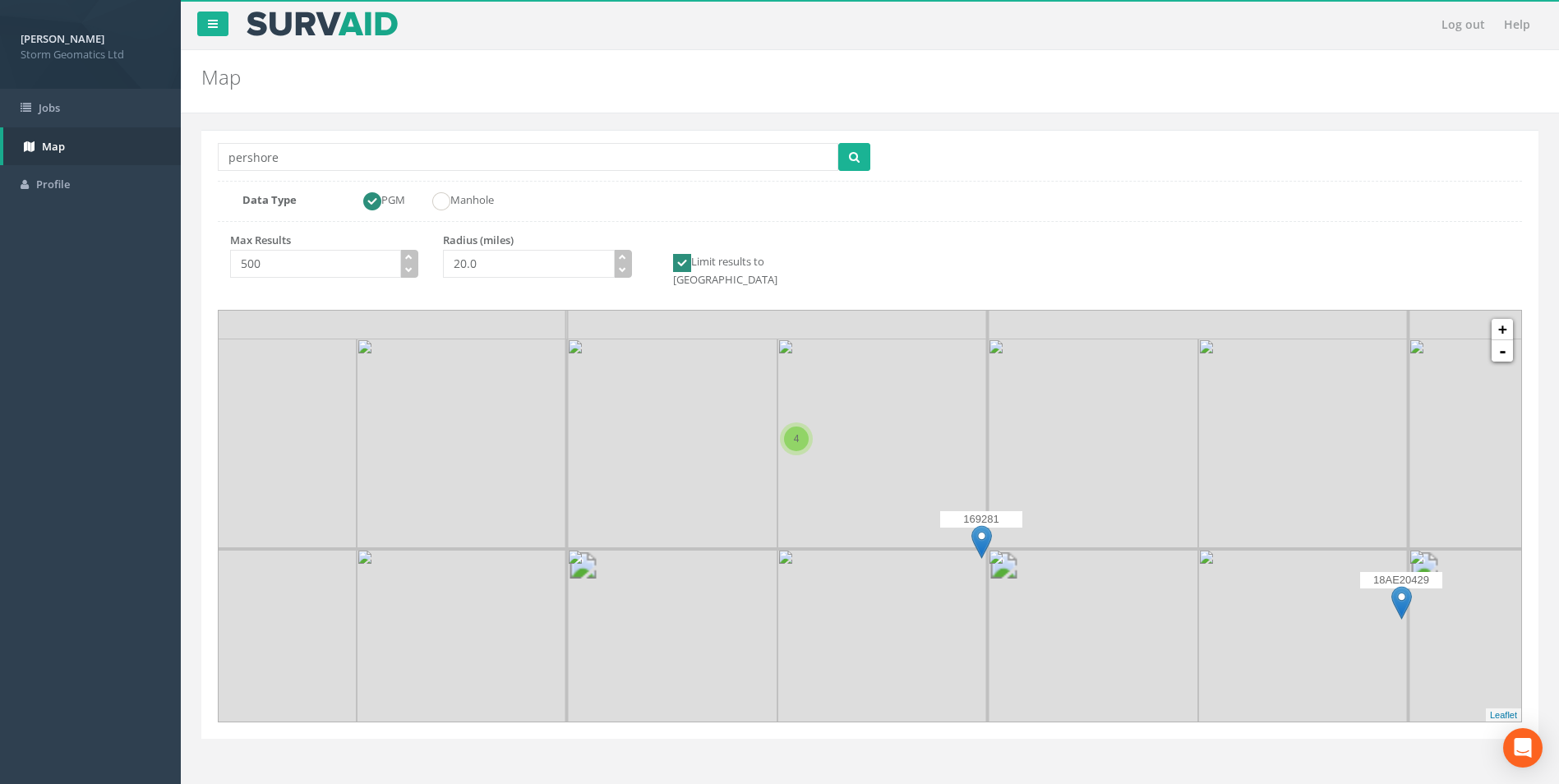
drag, startPoint x: 844, startPoint y: 357, endPoint x: 844, endPoint y: 555, distance: 198.0
click at [844, 555] on icon at bounding box center [867, 705] width 1357 height 428
click at [831, 461] on icon at bounding box center [869, 516] width 1357 height 428
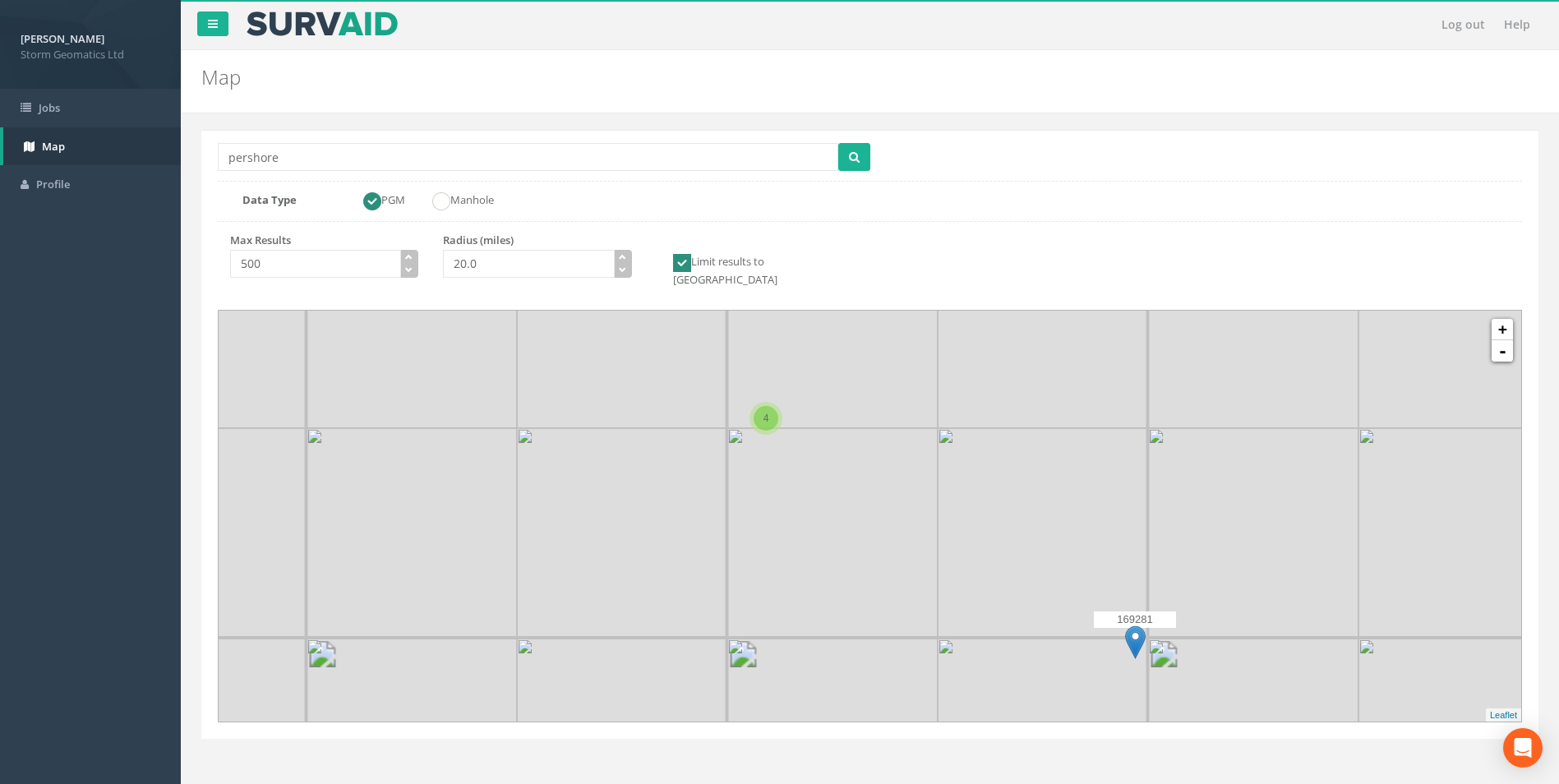
click at [789, 430] on icon at bounding box center [869, 516] width 1357 height 428
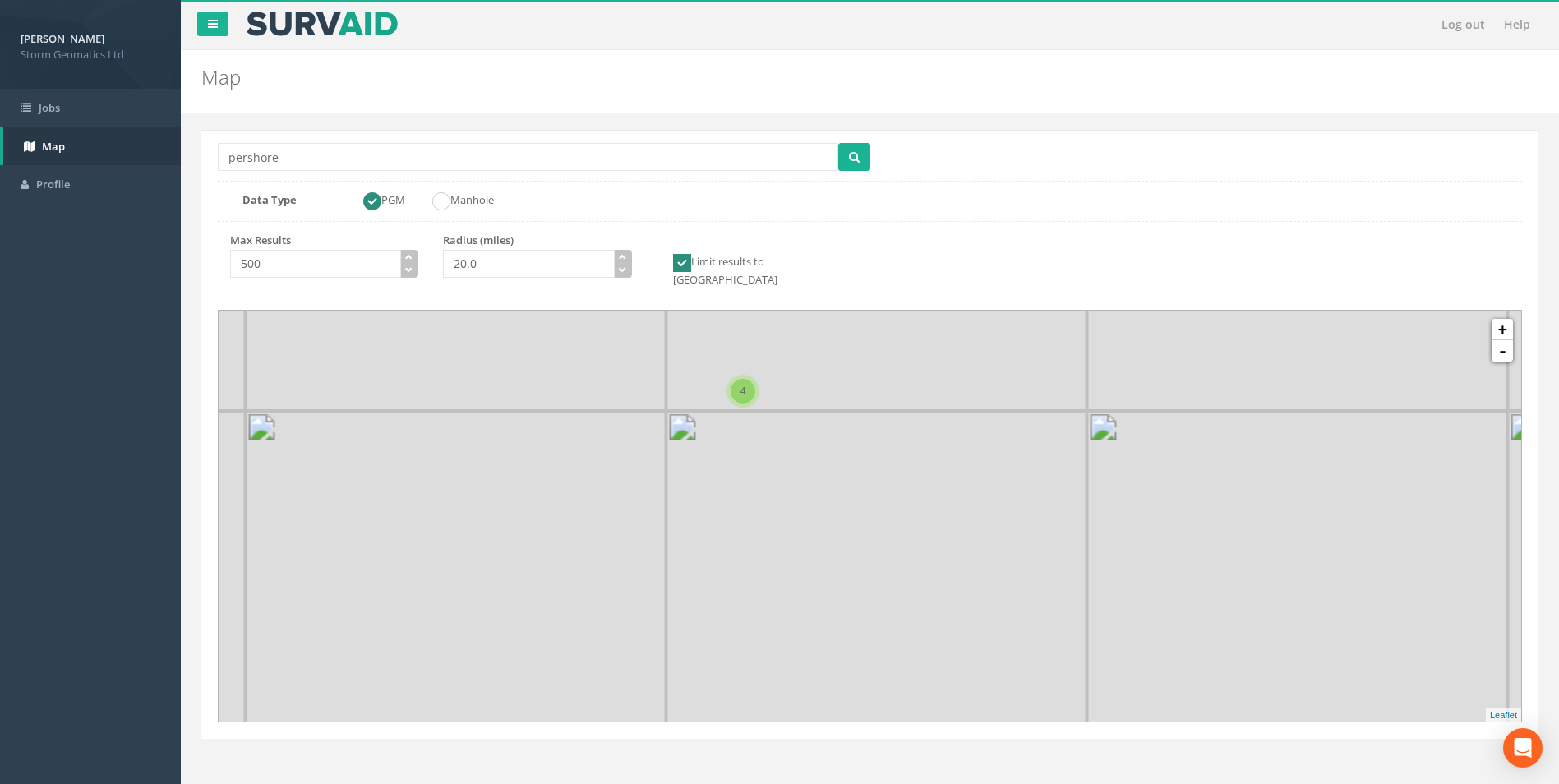
click at [755, 398] on icon at bounding box center [869, 516] width 1357 height 428
click at [747, 391] on icon at bounding box center [869, 516] width 1357 height 428
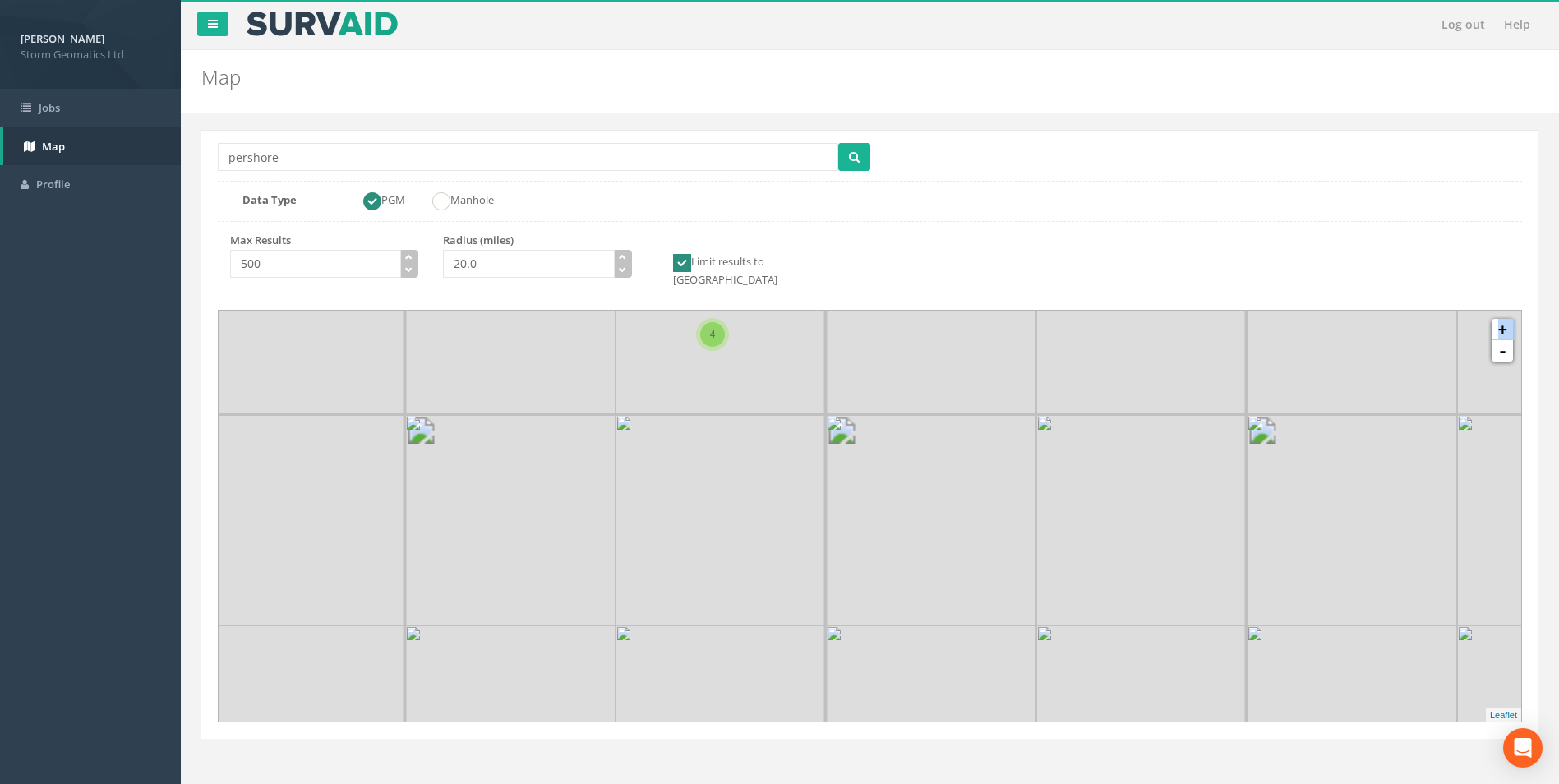
drag, startPoint x: 747, startPoint y: 391, endPoint x: 819, endPoint y: 520, distance: 147.7
click at [819, 520] on icon at bounding box center [869, 516] width 1357 height 428
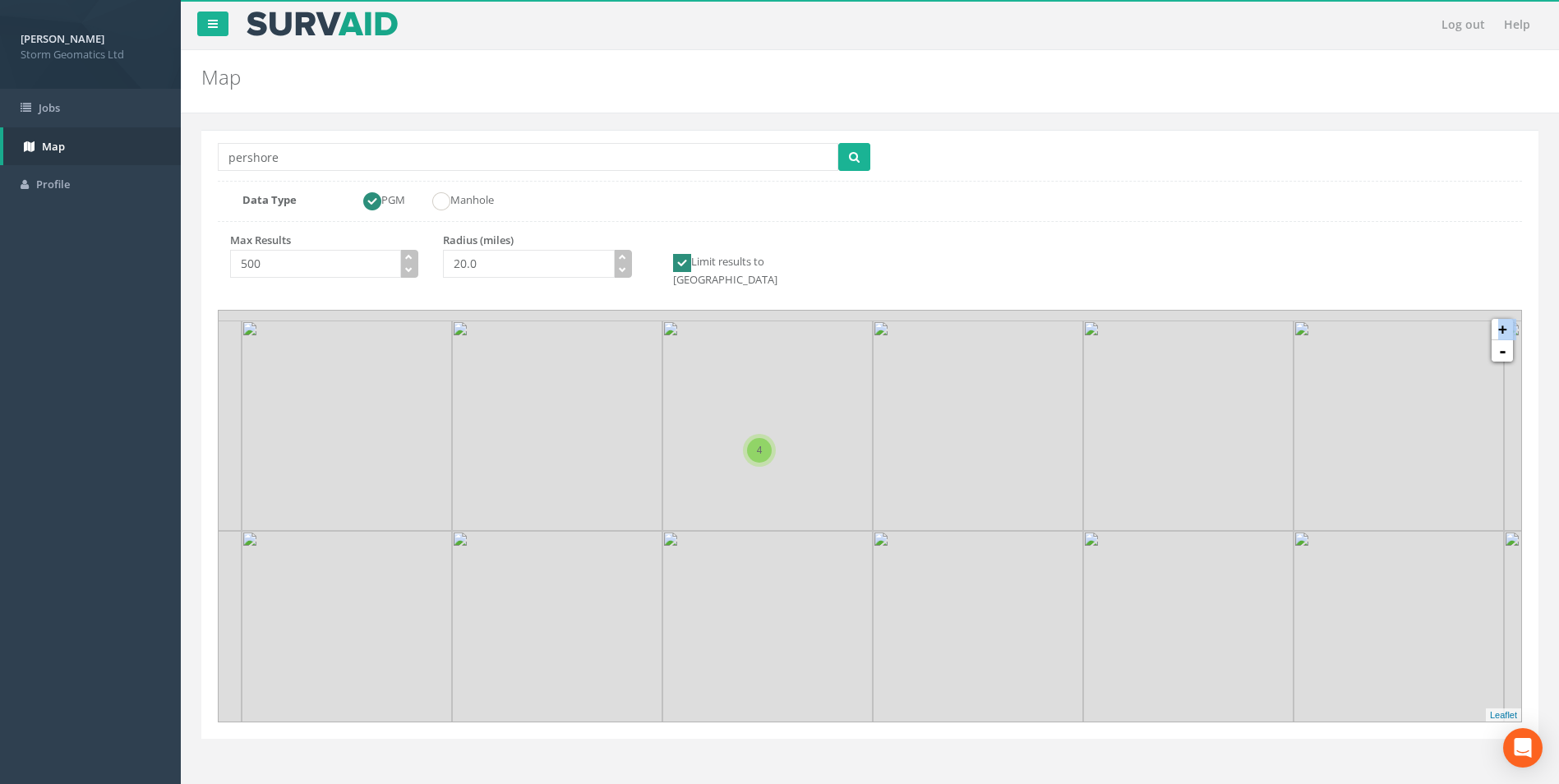
drag, startPoint x: 819, startPoint y: 520, endPoint x: 791, endPoint y: 498, distance: 35.6
click at [791, 498] on icon at bounding box center [916, 632] width 1357 height 428
click at [791, 489] on icon at bounding box center [869, 516] width 1357 height 428
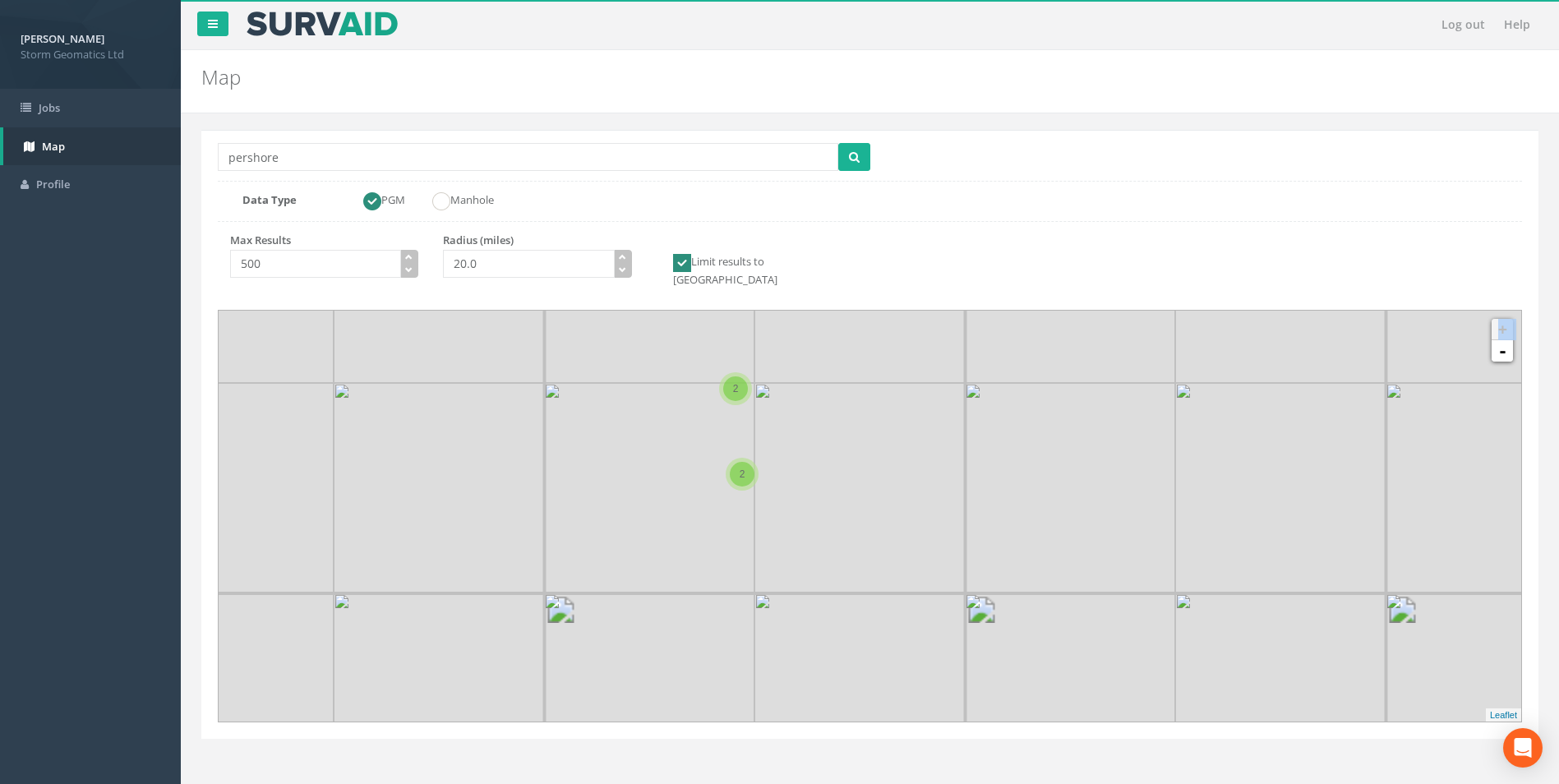
drag, startPoint x: 791, startPoint y: 489, endPoint x: 769, endPoint y: 442, distance: 51.9
click at [769, 442] on icon at bounding box center [869, 516] width 1357 height 428
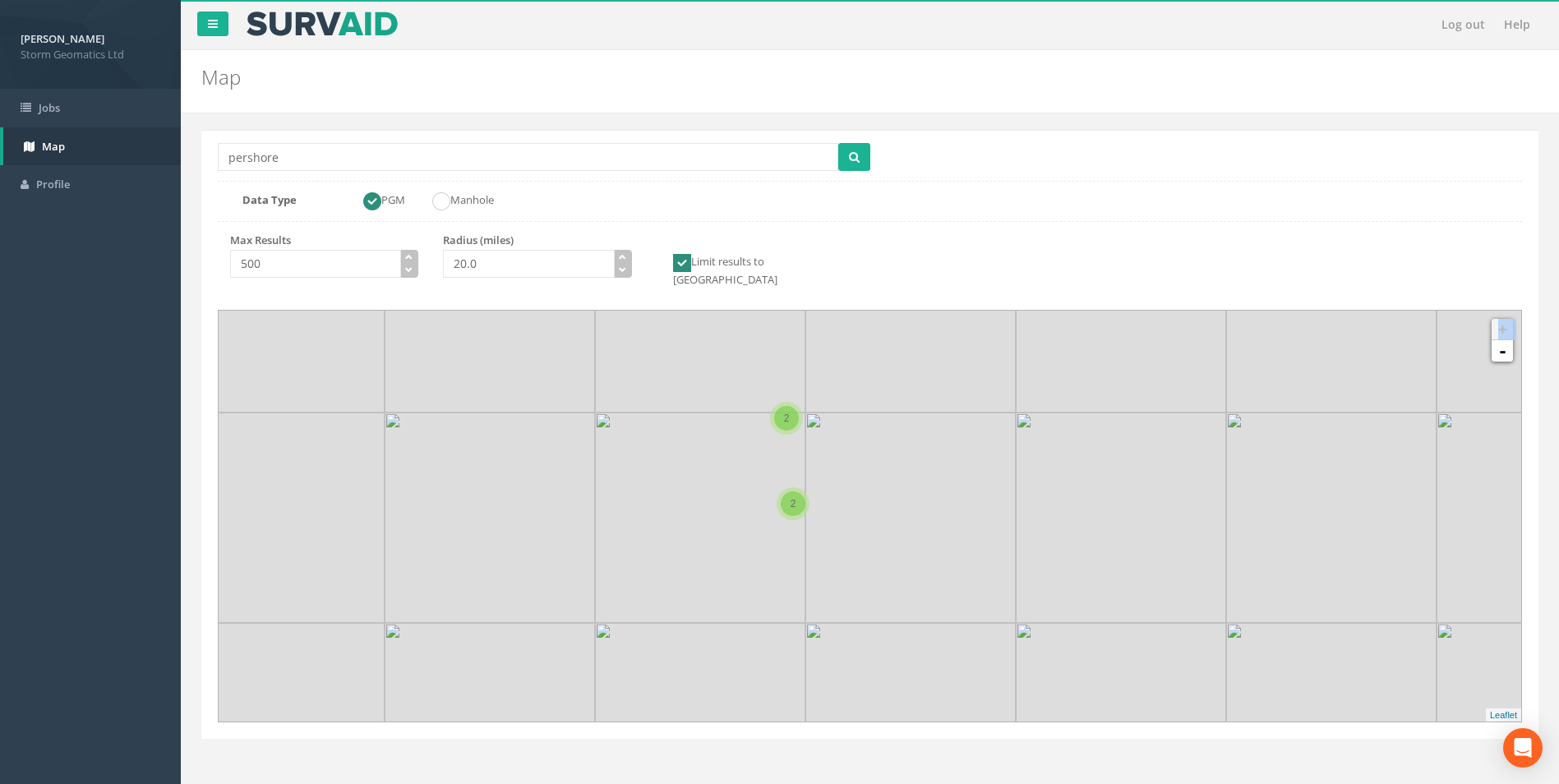
drag, startPoint x: 769, startPoint y: 442, endPoint x: 776, endPoint y: 400, distance: 42.6
click at [776, 406] on div "2" at bounding box center [786, 418] width 24 height 24
click at [796, 398] on img at bounding box center [798, 415] width 21 height 34
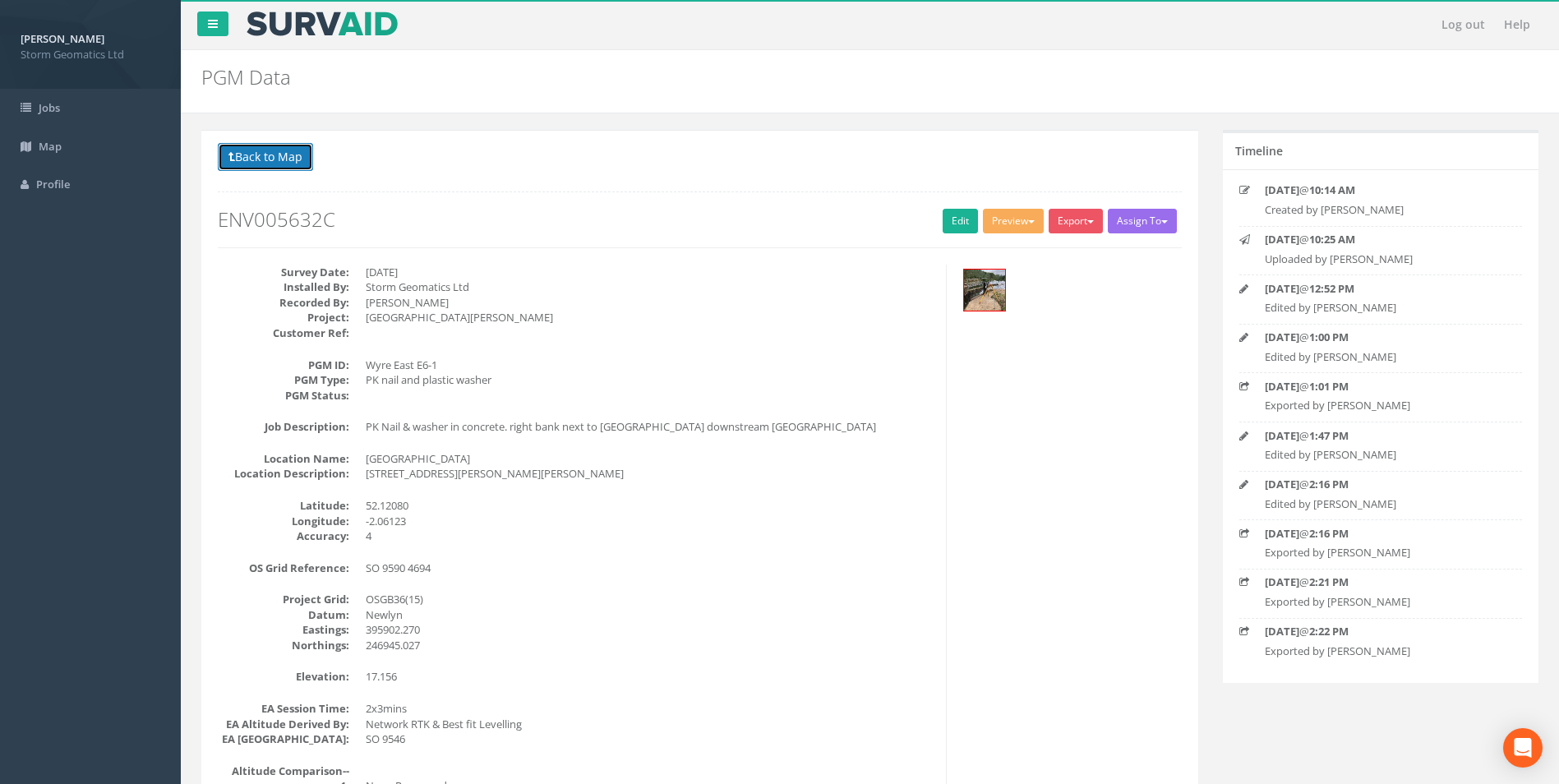
click at [288, 151] on button "Back to Map" at bounding box center [265, 157] width 95 height 28
